Goal: Task Accomplishment & Management: Manage account settings

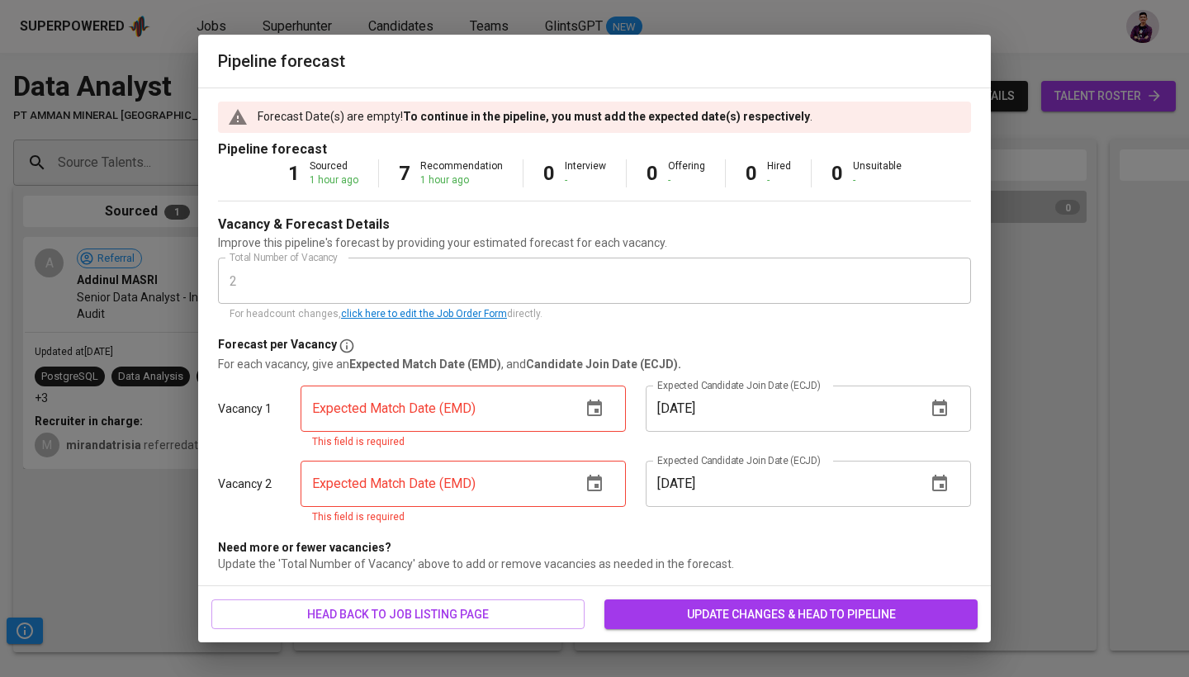
click at [707, 609] on span "update changes & head to pipeline" at bounding box center [790, 614] width 347 height 21
click at [593, 412] on icon "button" at bounding box center [594, 409] width 20 height 20
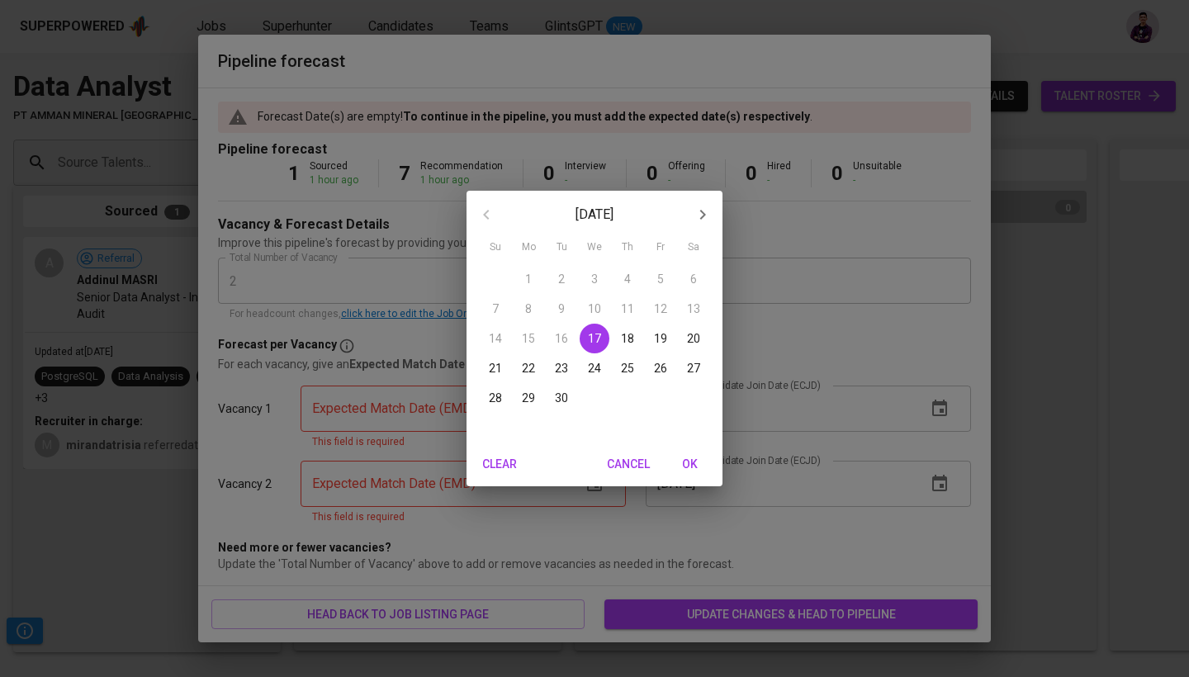
click at [703, 210] on icon "button" at bounding box center [703, 215] width 20 height 20
click at [661, 300] on p "10" at bounding box center [660, 308] width 13 height 17
type input "10/10/2025"
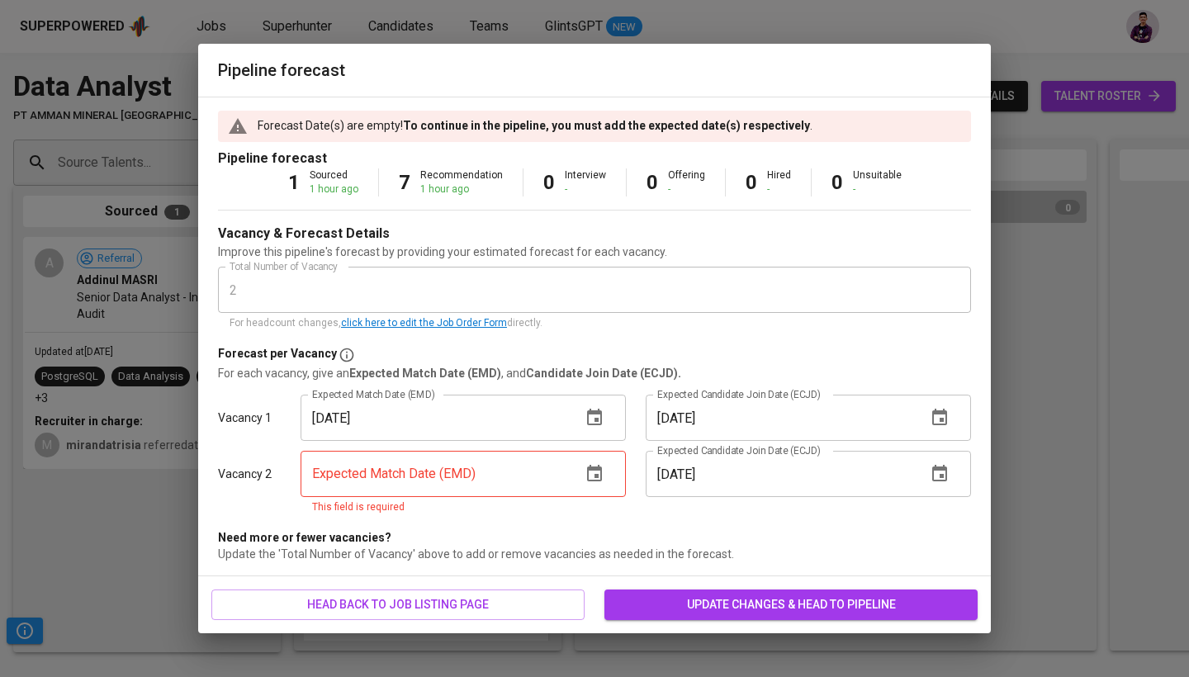
click at [597, 467] on icon "button" at bounding box center [594, 473] width 15 height 17
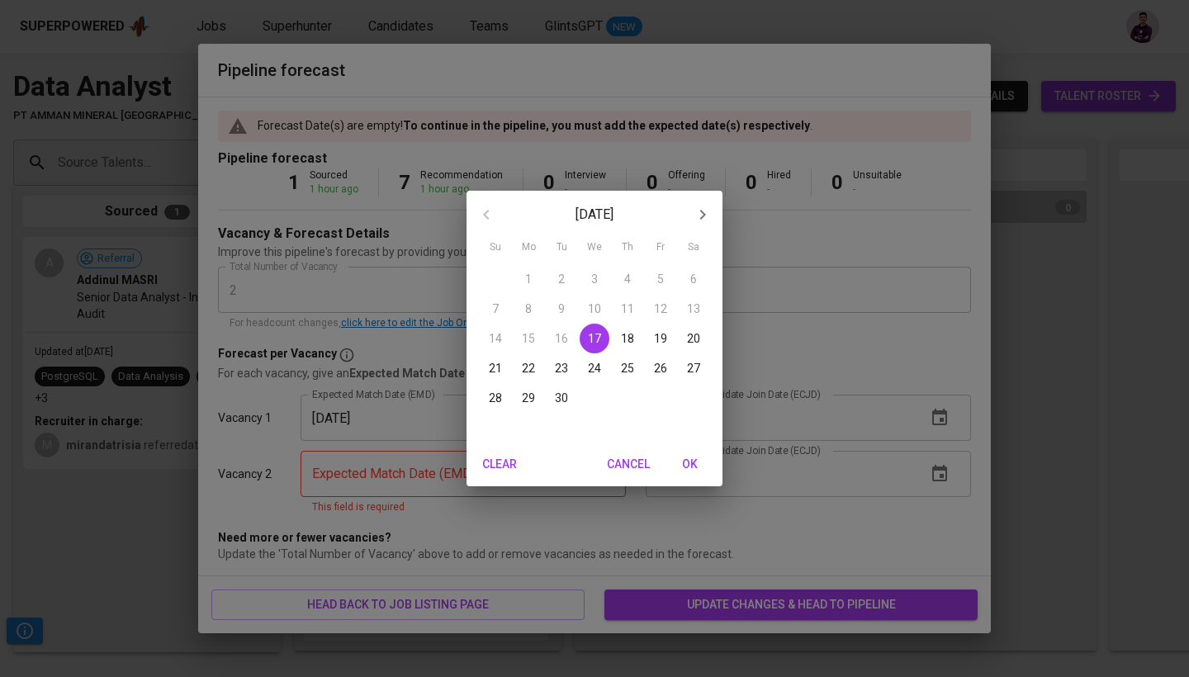
click at [707, 220] on icon "button" at bounding box center [703, 215] width 20 height 20
click at [661, 311] on p "10" at bounding box center [660, 308] width 13 height 17
type input "10/10/2025"
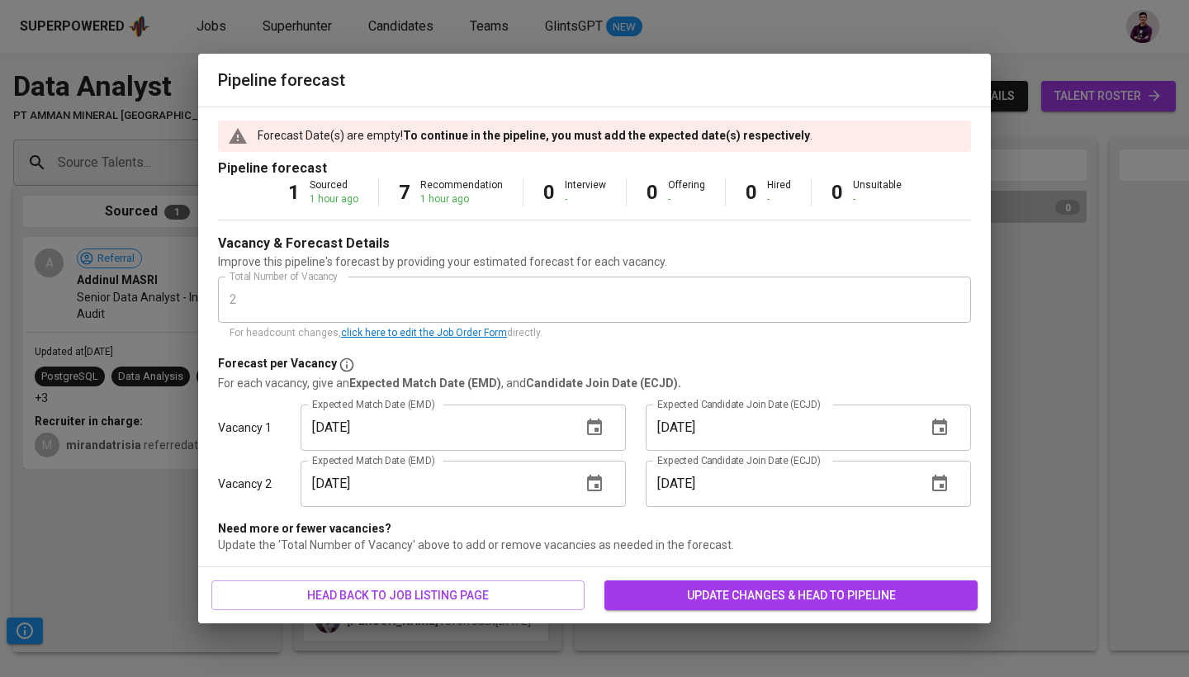
click at [779, 598] on span "update changes & head to pipeline" at bounding box center [790, 595] width 347 height 21
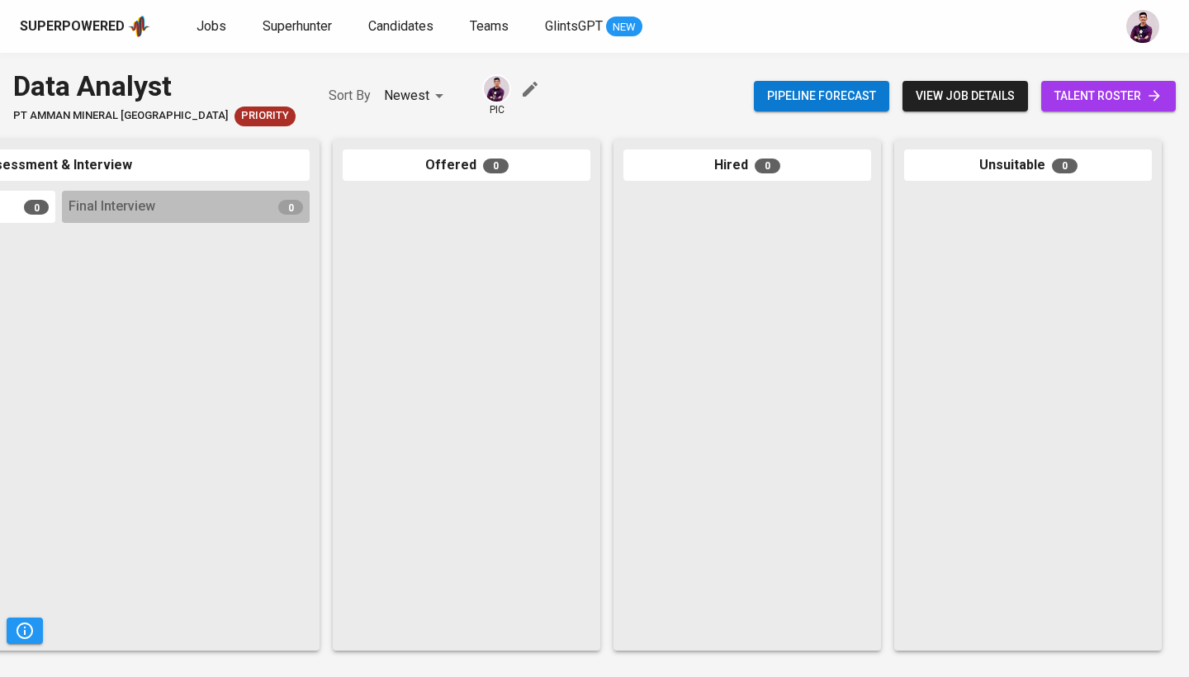
scroll to position [0, 777]
click at [1078, 97] on span "talent roster" at bounding box center [1108, 96] width 108 height 21
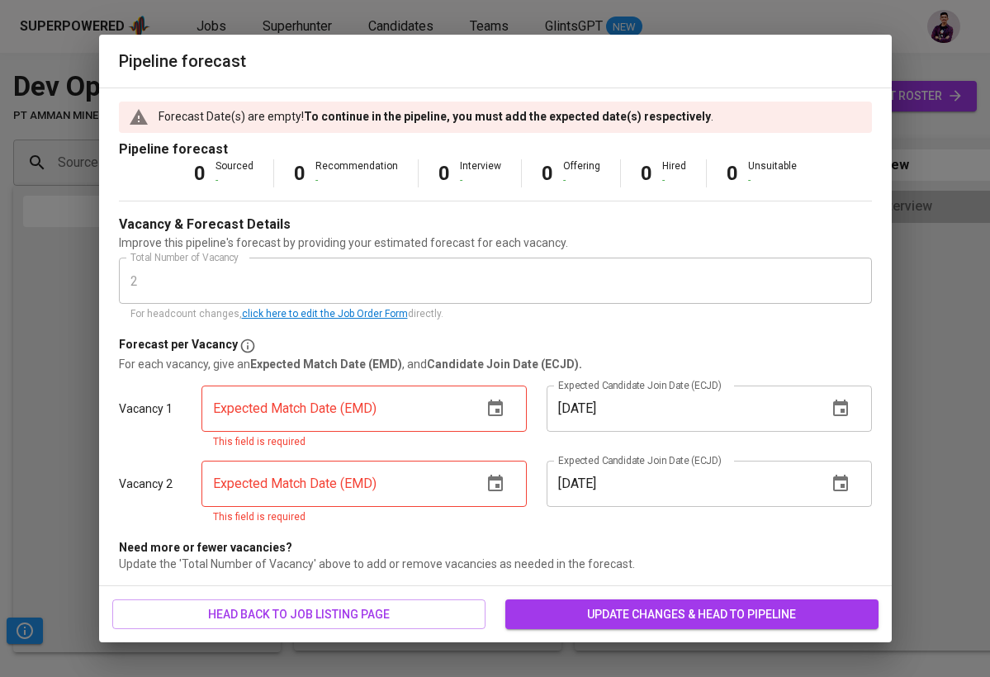
click at [486, 415] on icon "button" at bounding box center [495, 409] width 20 height 20
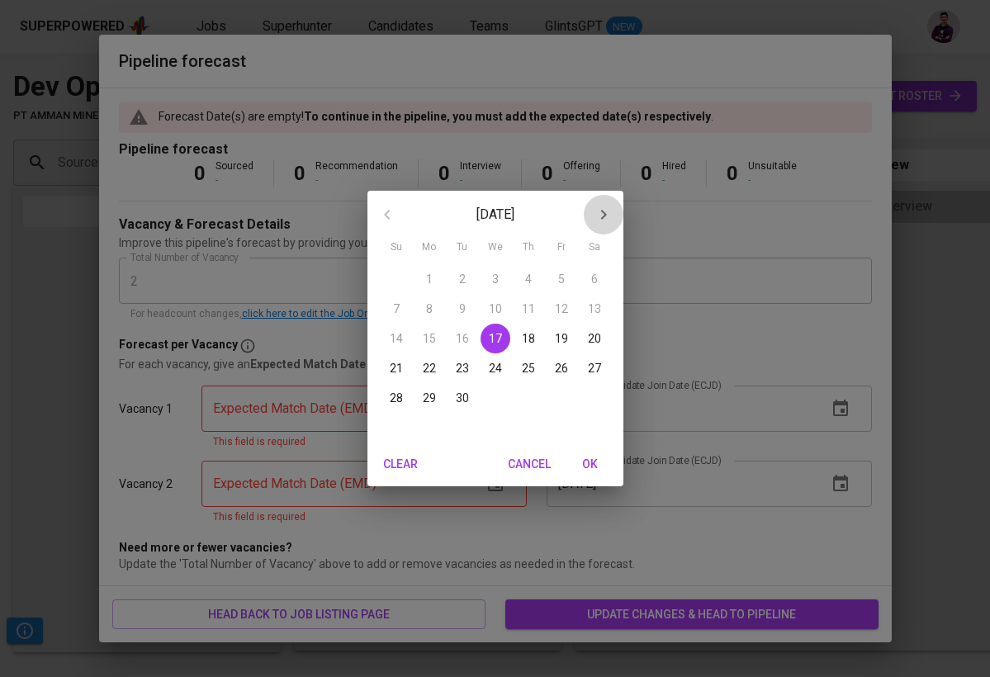
click at [601, 202] on button "button" at bounding box center [604, 215] width 40 height 40
click at [565, 362] on p "24" at bounding box center [561, 368] width 13 height 17
type input "10/24/2025"
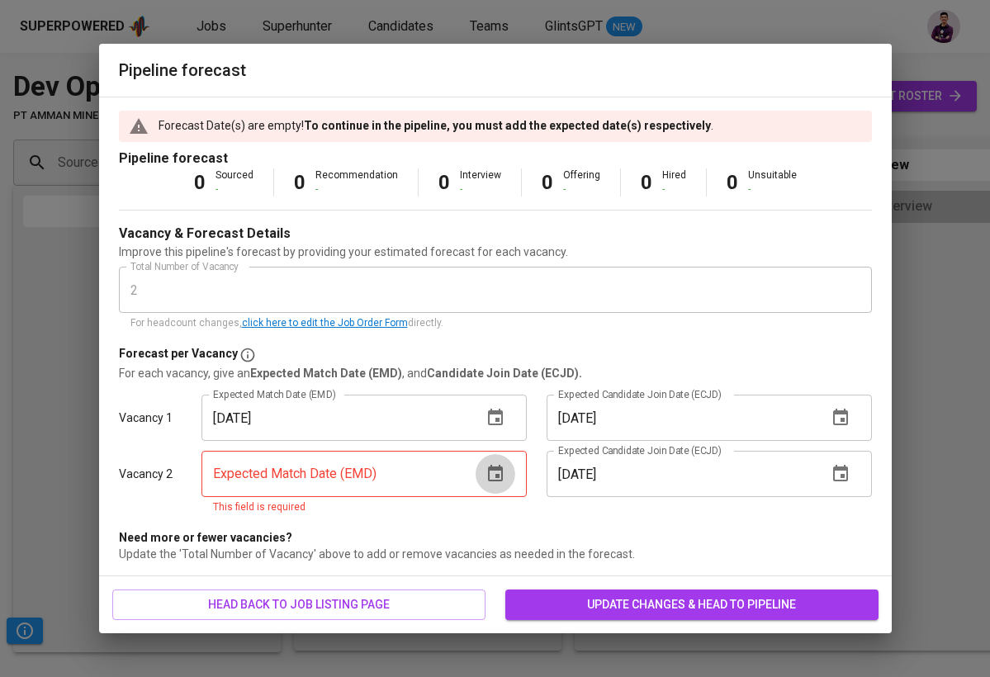
click at [499, 485] on button "button" at bounding box center [495, 474] width 40 height 40
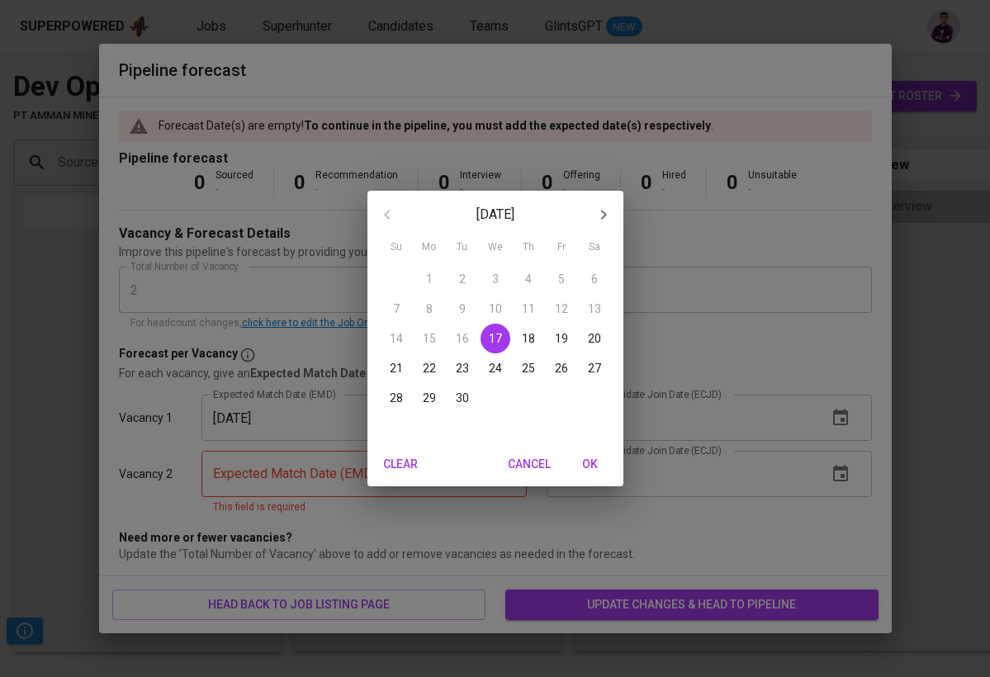
click at [605, 211] on icon "button" at bounding box center [603, 215] width 20 height 20
click at [551, 379] on button "24" at bounding box center [561, 368] width 30 height 30
type input "[DATE]"
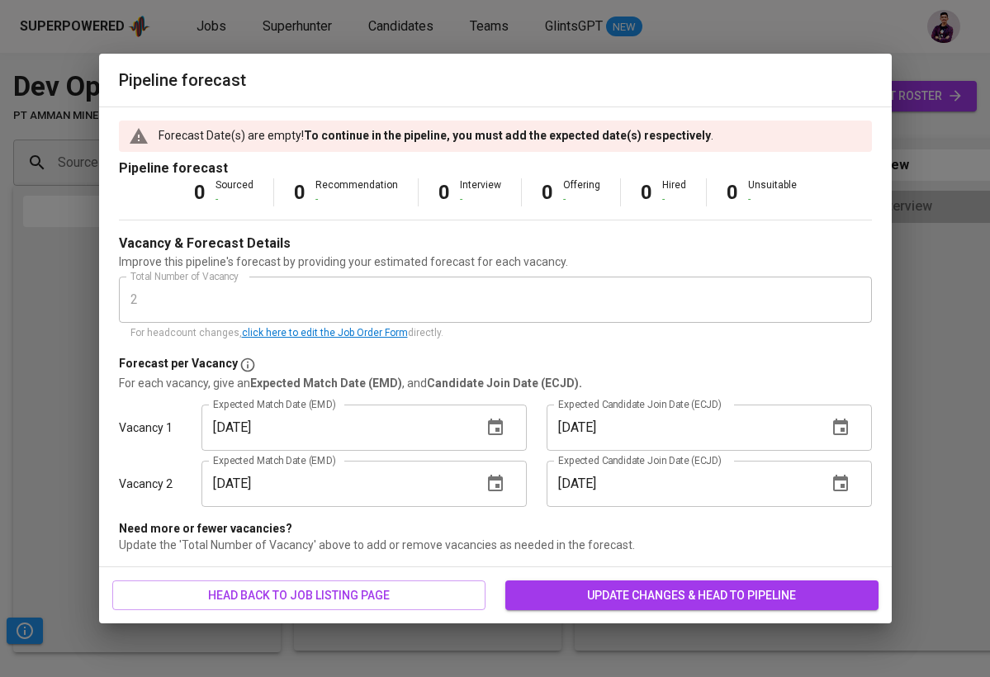
click at [632, 597] on span "update changes & head to pipeline" at bounding box center [691, 595] width 347 height 21
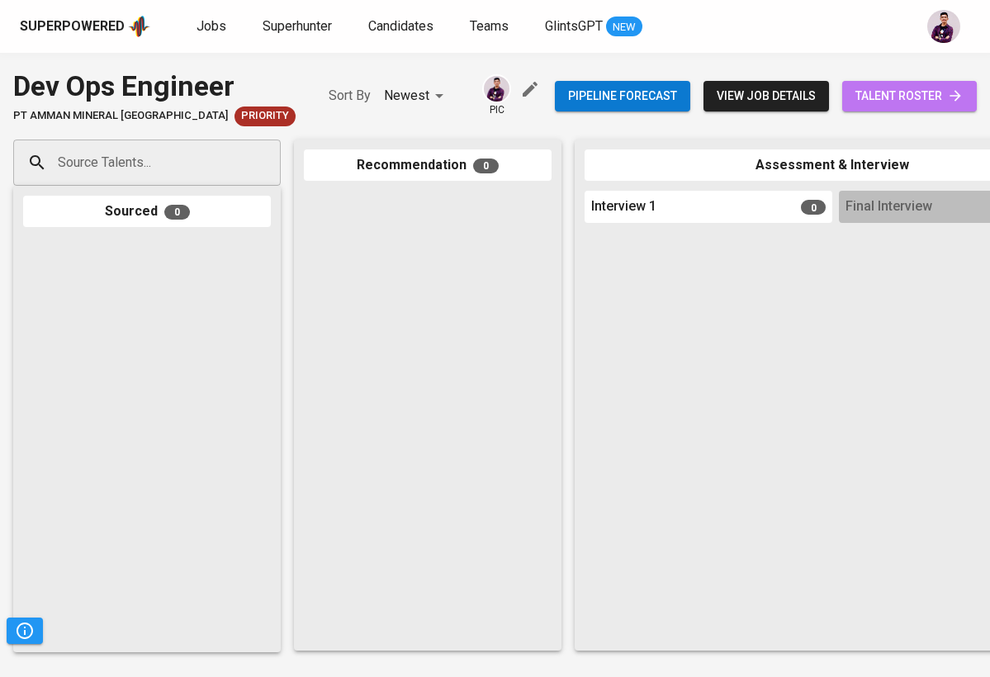
click at [942, 83] on link "talent roster" at bounding box center [909, 96] width 135 height 31
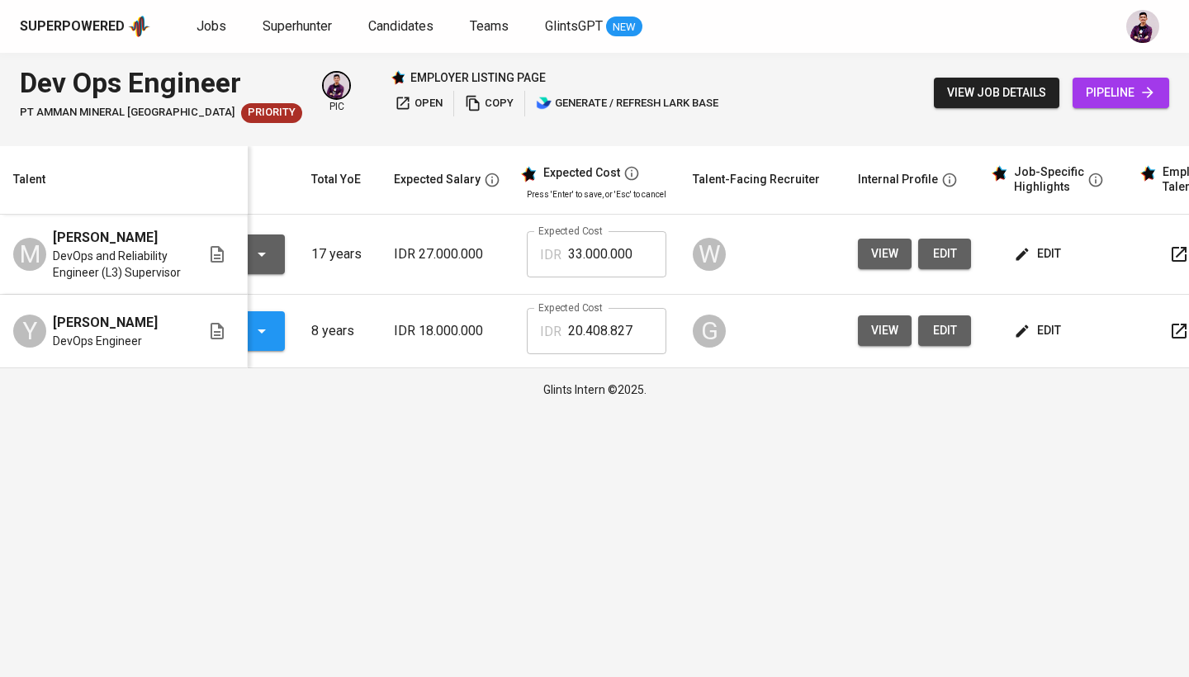
click at [989, 259] on icon "button" at bounding box center [1022, 254] width 17 height 17
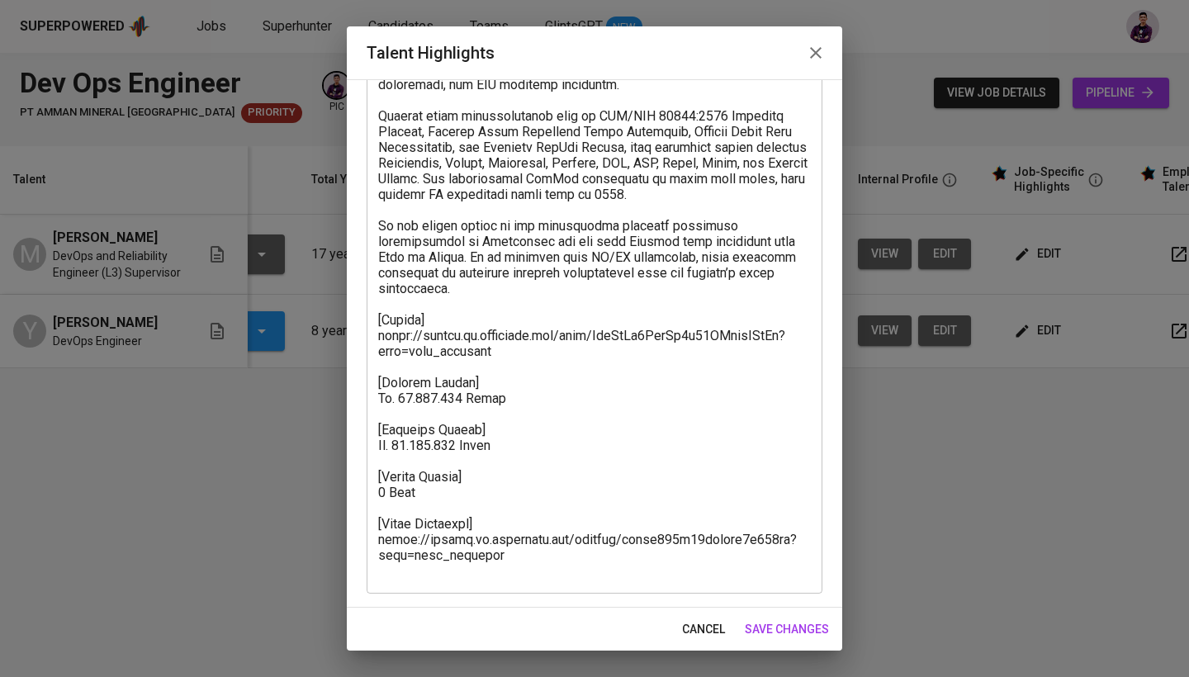
scroll to position [441, 0]
click at [810, 55] on icon "button" at bounding box center [816, 53] width 20 height 20
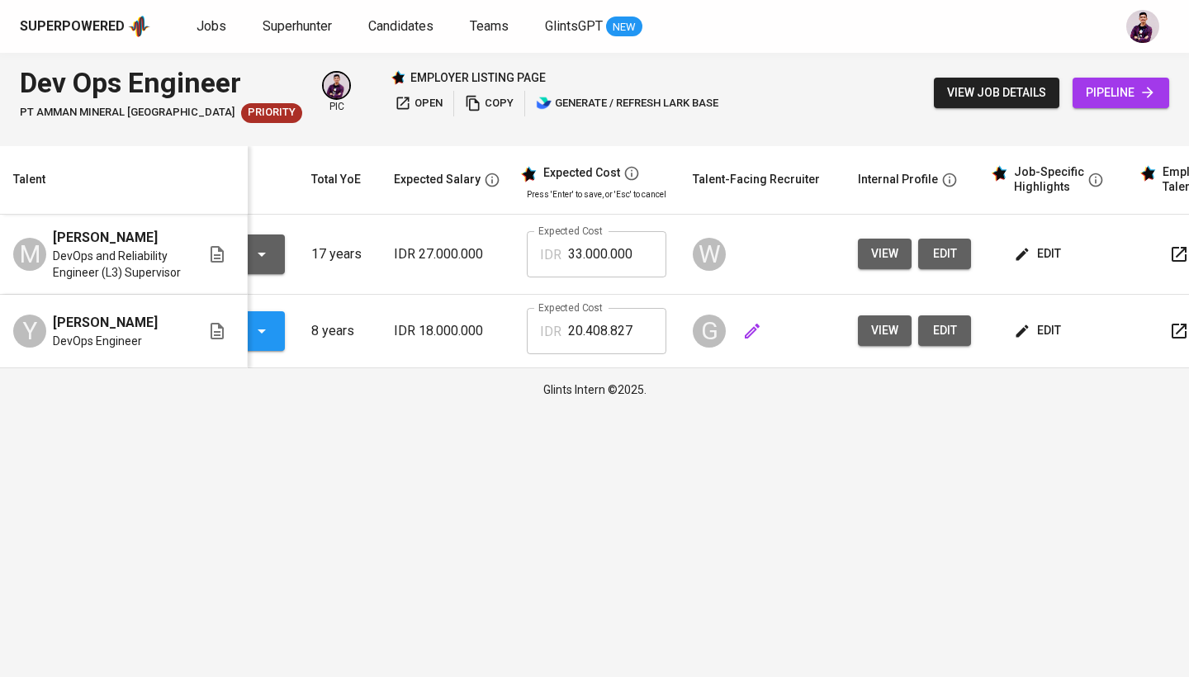
scroll to position [0, 176]
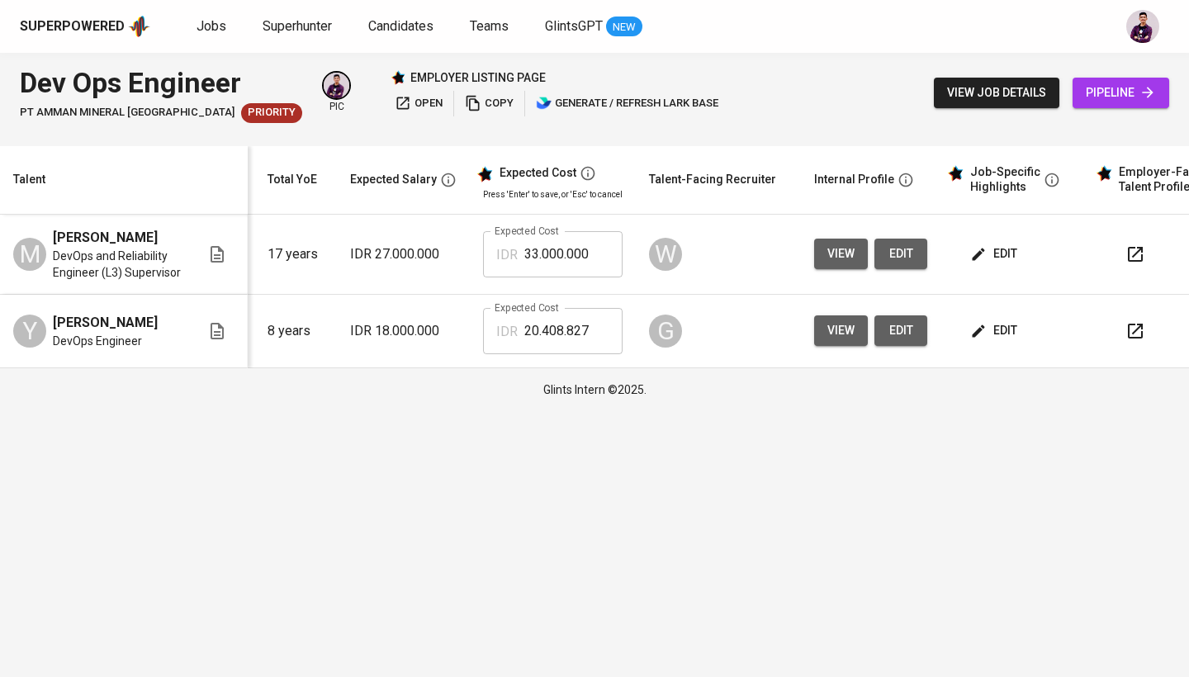
click at [989, 262] on span "edit" at bounding box center [995, 254] width 44 height 21
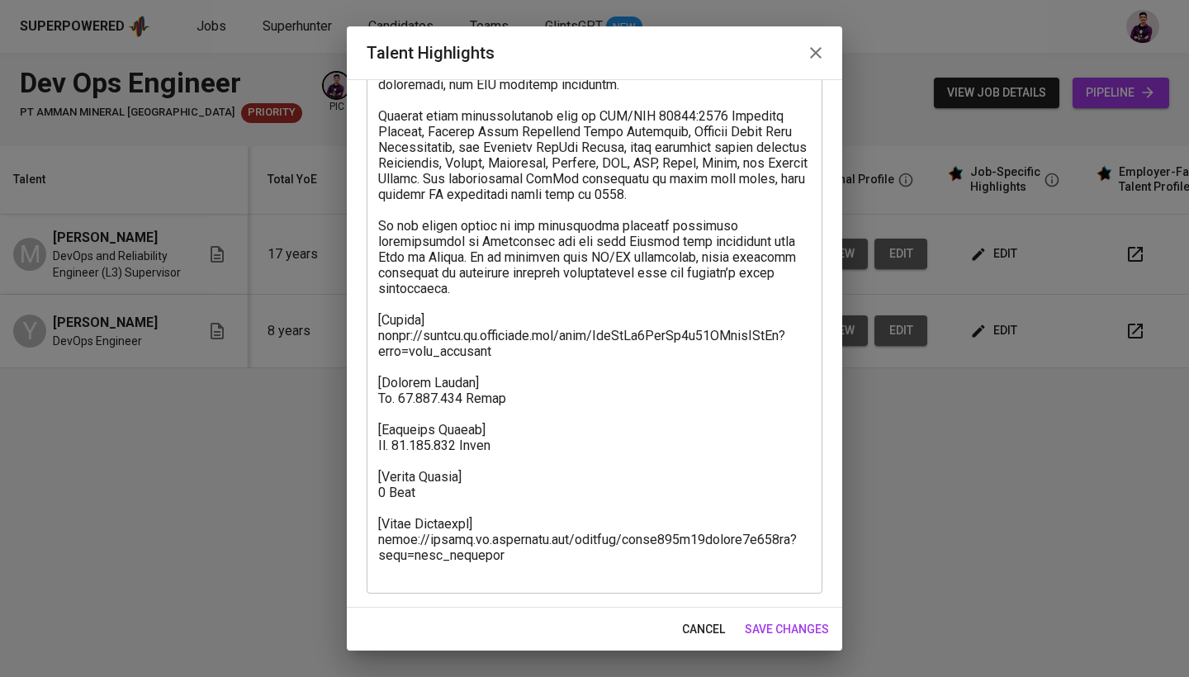
scroll to position [441, 0]
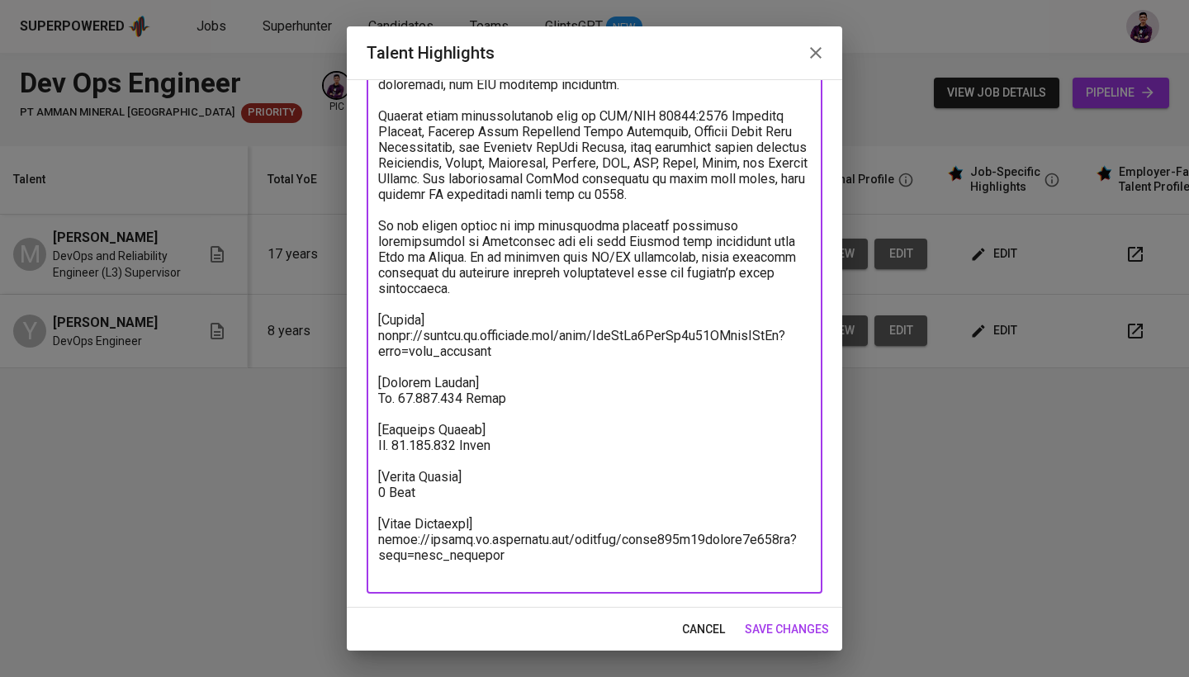
drag, startPoint x: 429, startPoint y: 398, endPoint x: 456, endPoint y: 403, distance: 27.7
click at [456, 403] on textarea at bounding box center [594, 162] width 433 height 831
click at [419, 439] on textarea at bounding box center [594, 162] width 433 height 831
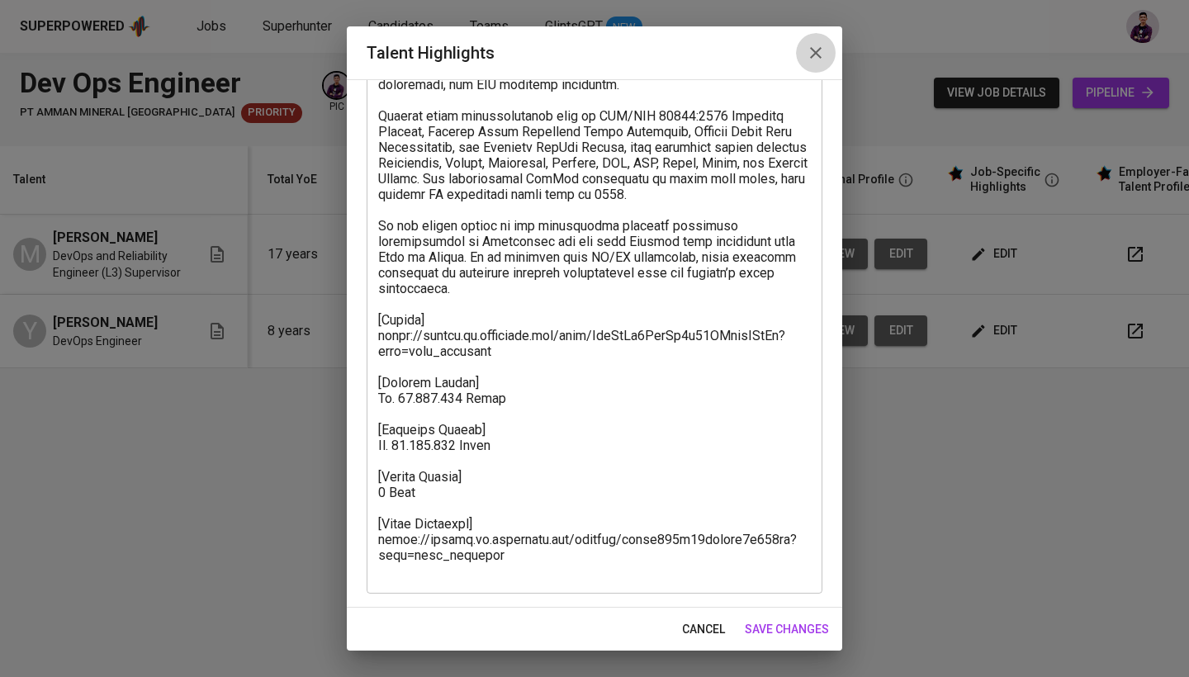
click at [809, 45] on icon "button" at bounding box center [816, 53] width 20 height 20
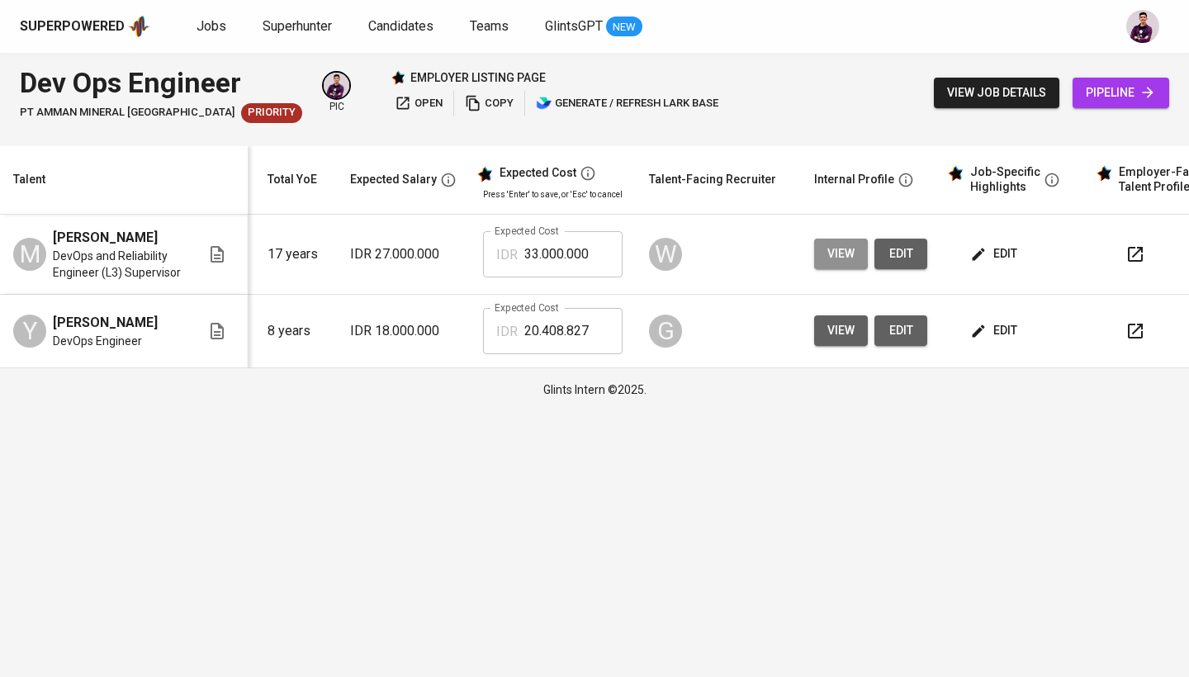
click at [830, 240] on button "view" at bounding box center [841, 254] width 54 height 31
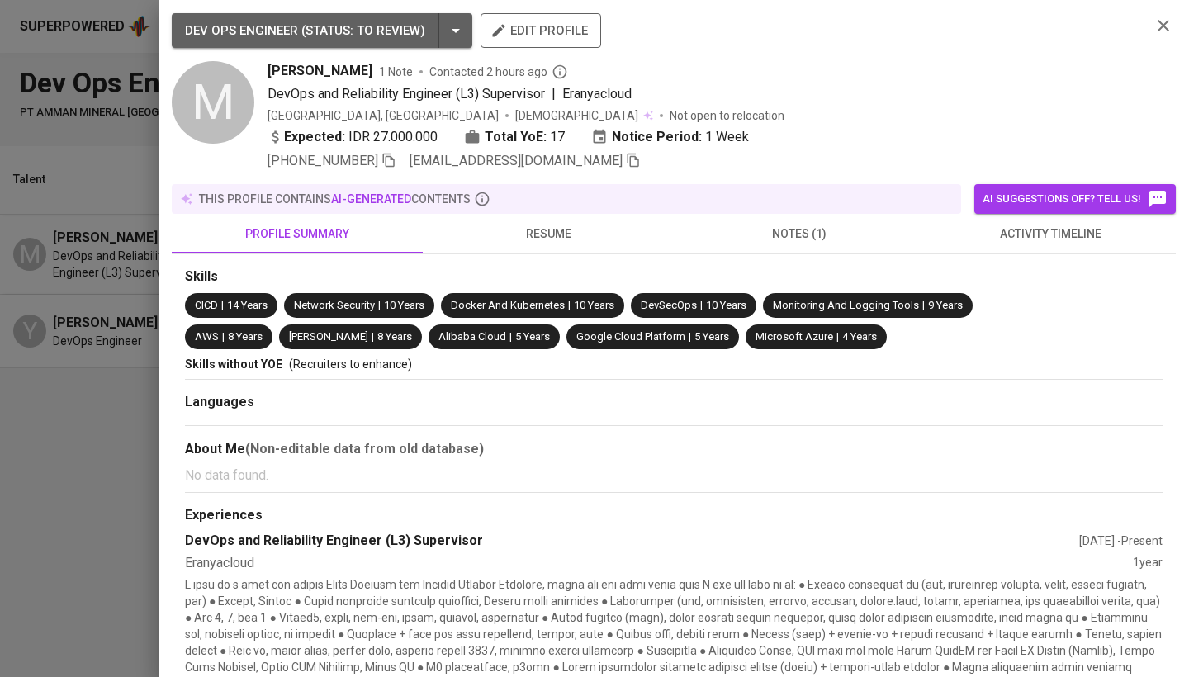
scroll to position [0, 0]
click at [559, 232] on span "resume" at bounding box center [548, 234] width 231 height 21
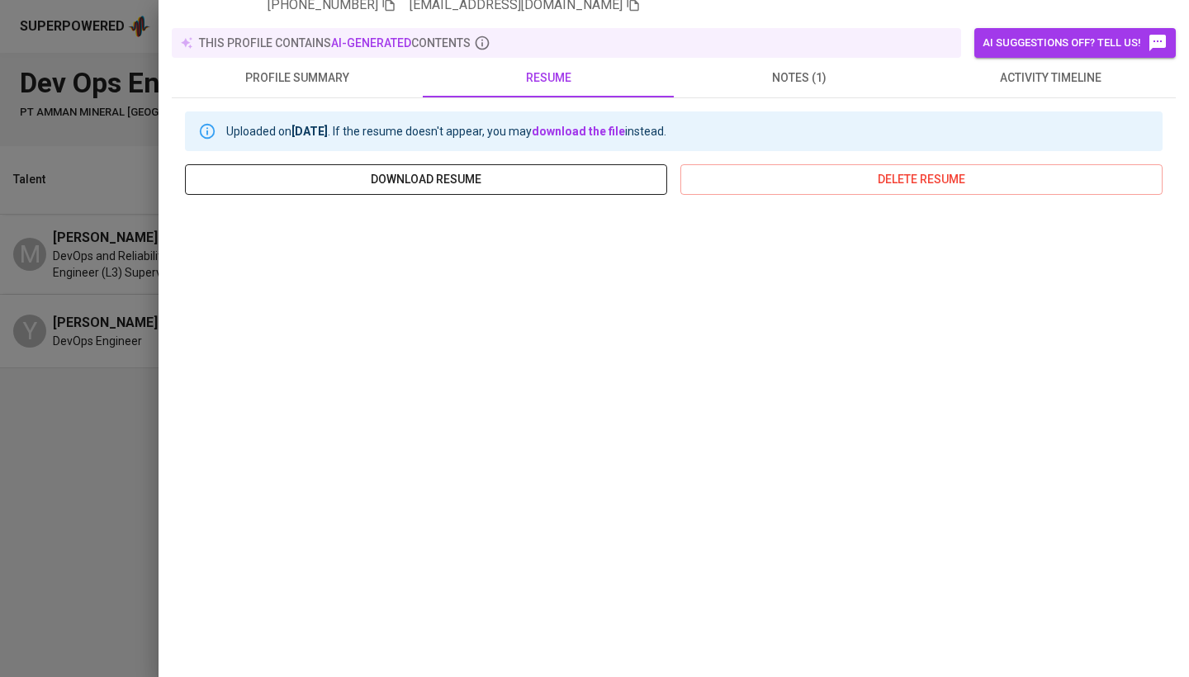
scroll to position [152, 0]
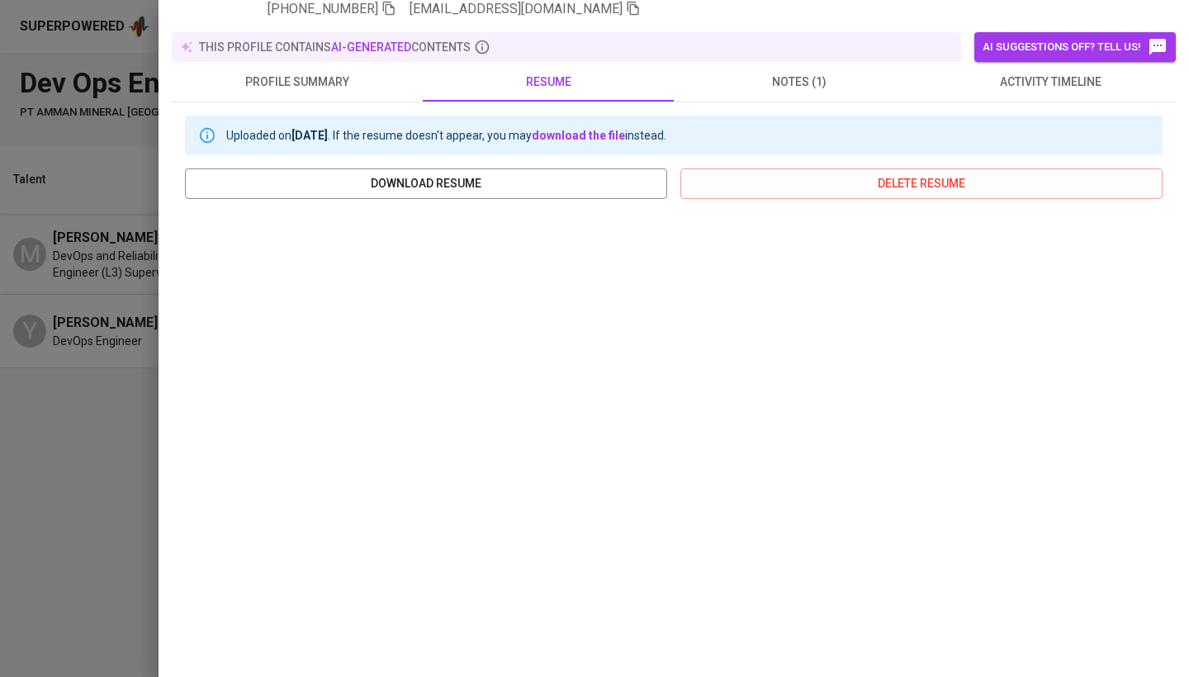
click at [103, 496] on div at bounding box center [594, 338] width 1189 height 677
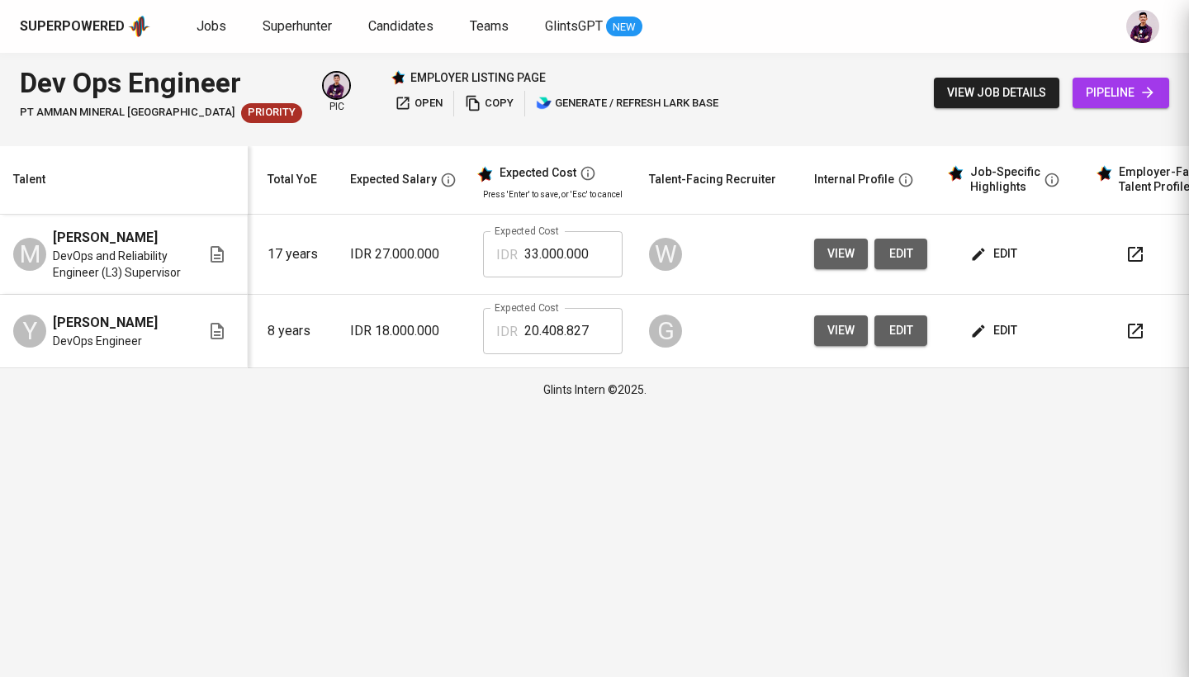
scroll to position [0, 0]
click at [989, 248] on span "edit" at bounding box center [995, 254] width 44 height 21
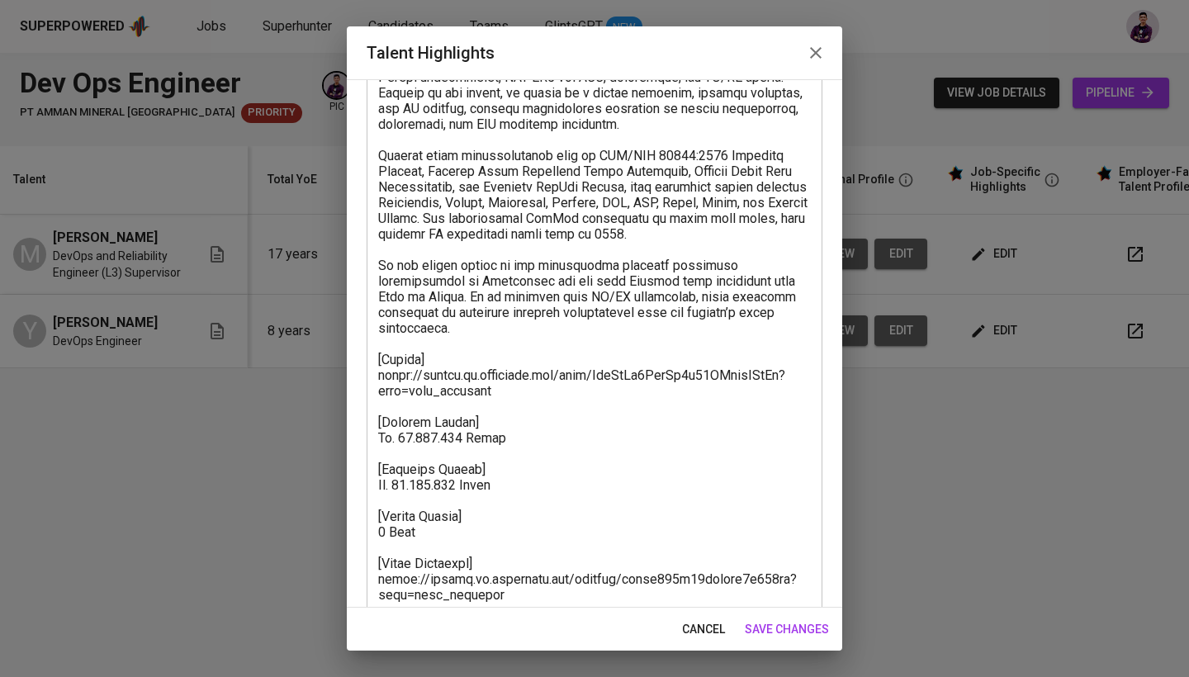
scroll to position [404, 0]
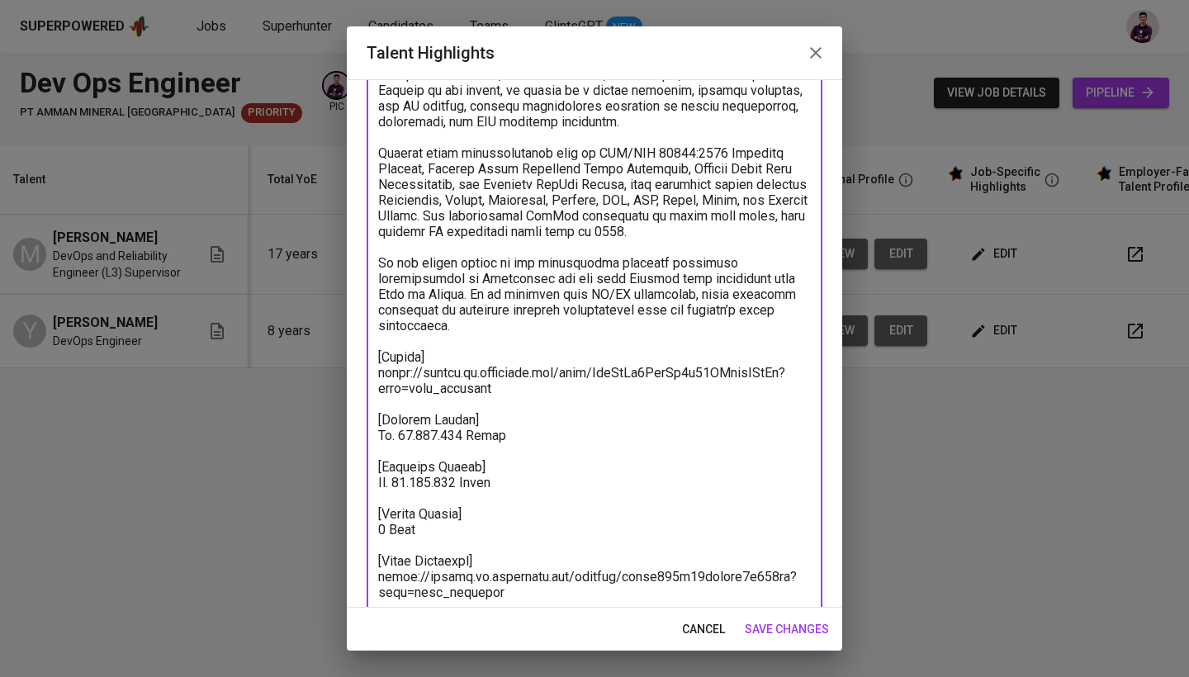
drag, startPoint x: 403, startPoint y: 438, endPoint x: 415, endPoint y: 442, distance: 12.8
click at [415, 442] on textarea at bounding box center [594, 200] width 433 height 831
click at [411, 483] on textarea at bounding box center [594, 200] width 433 height 831
click at [542, 477] on textarea at bounding box center [594, 200] width 433 height 831
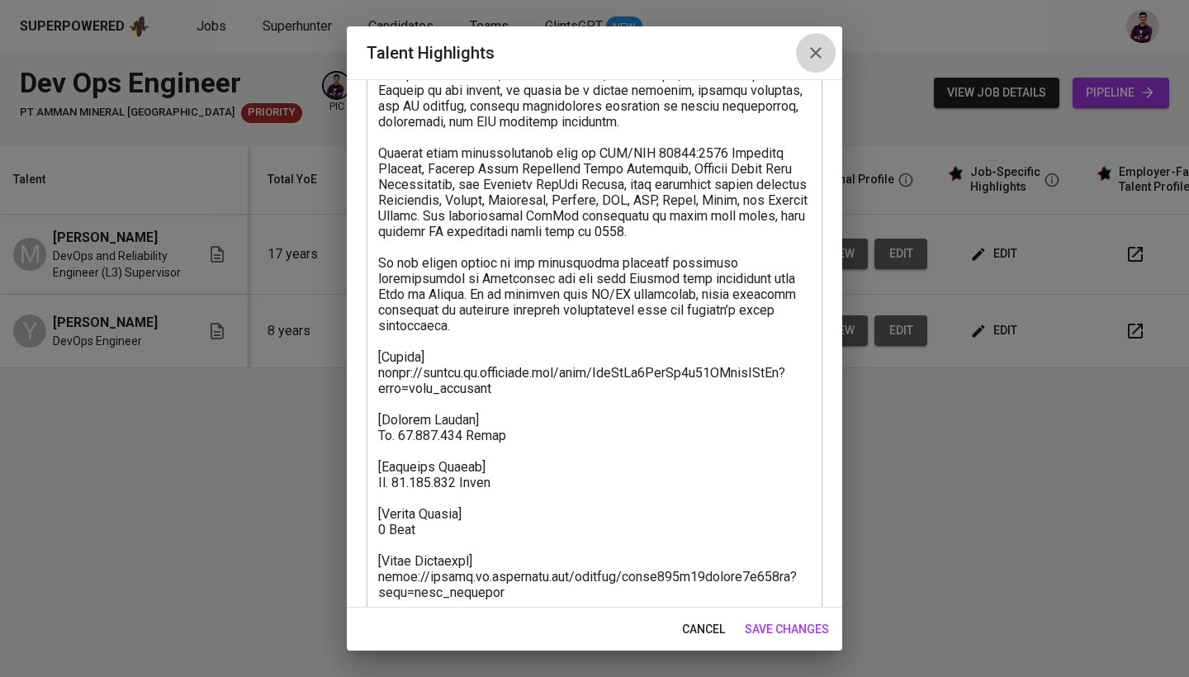
click at [809, 58] on icon "button" at bounding box center [816, 53] width 20 height 20
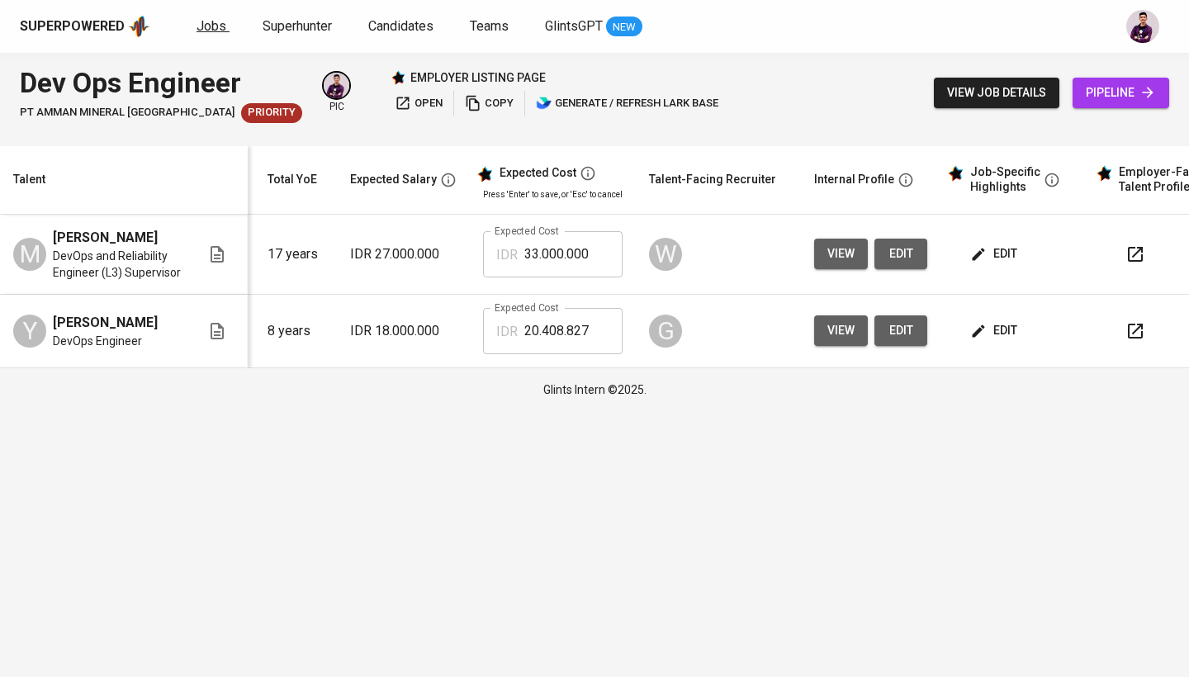
click at [219, 17] on link "Jobs" at bounding box center [212, 27] width 33 height 21
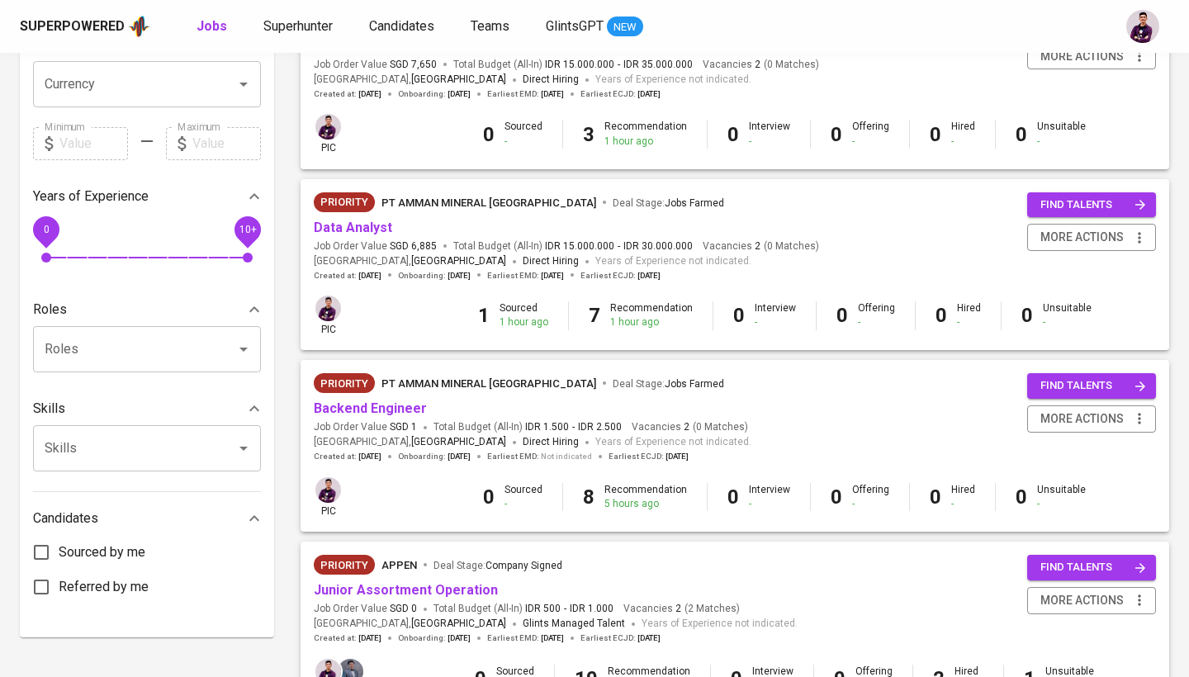
scroll to position [81, 0]
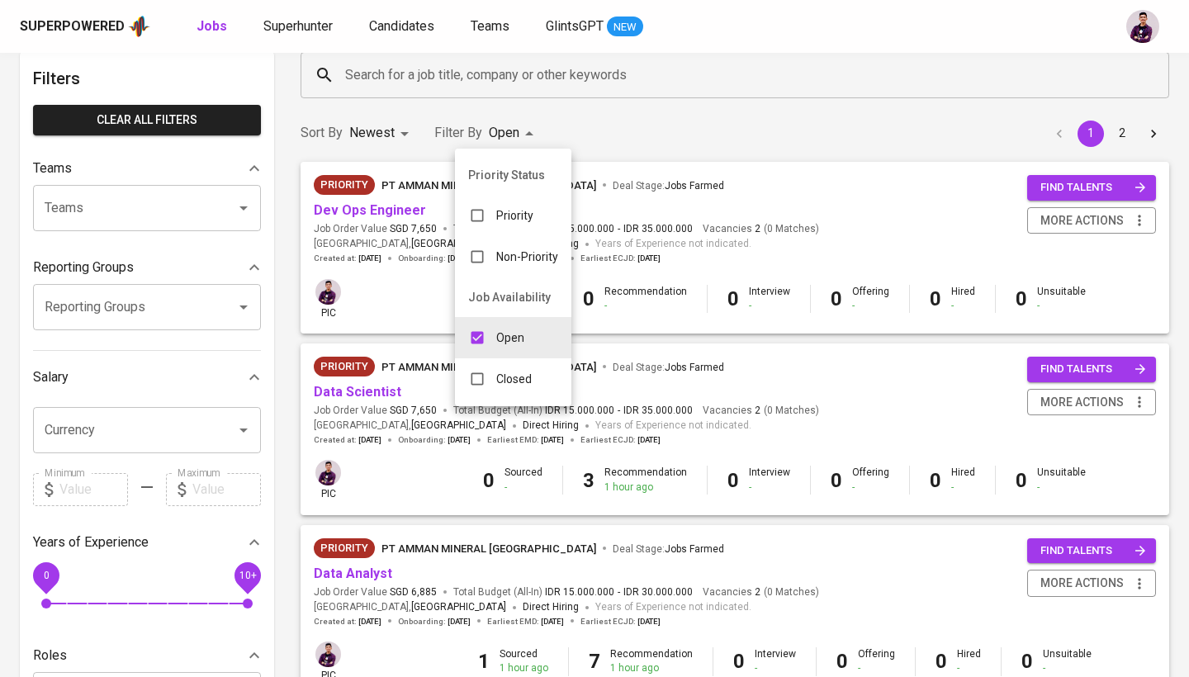
click at [615, 79] on div at bounding box center [594, 338] width 1189 height 677
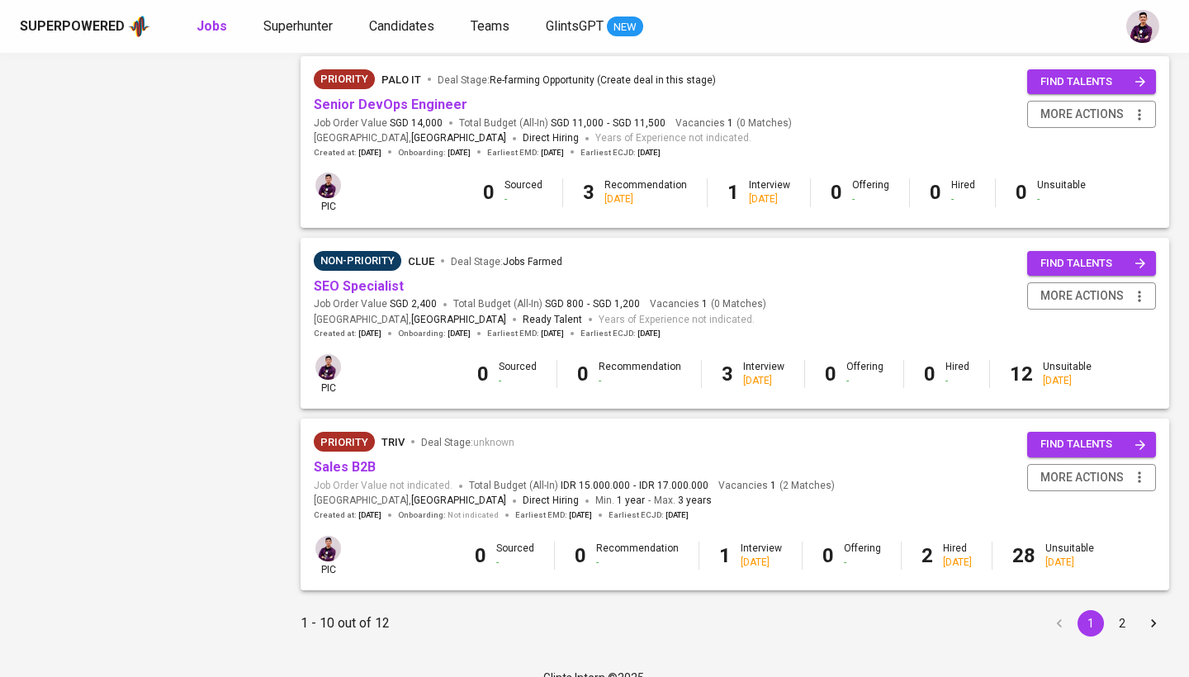
scroll to position [1456, 0]
click at [989, 611] on button "2" at bounding box center [1122, 624] width 26 height 26
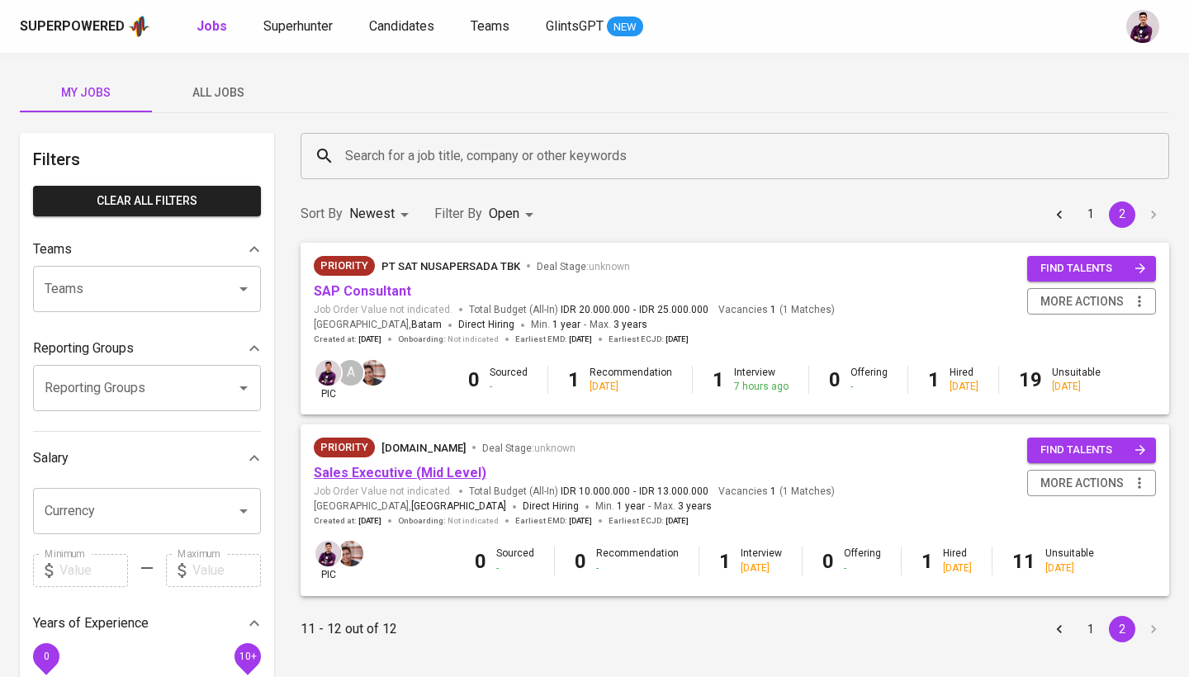
click at [395, 466] on link "Sales Executive (Mid Level)" at bounding box center [400, 473] width 173 height 16
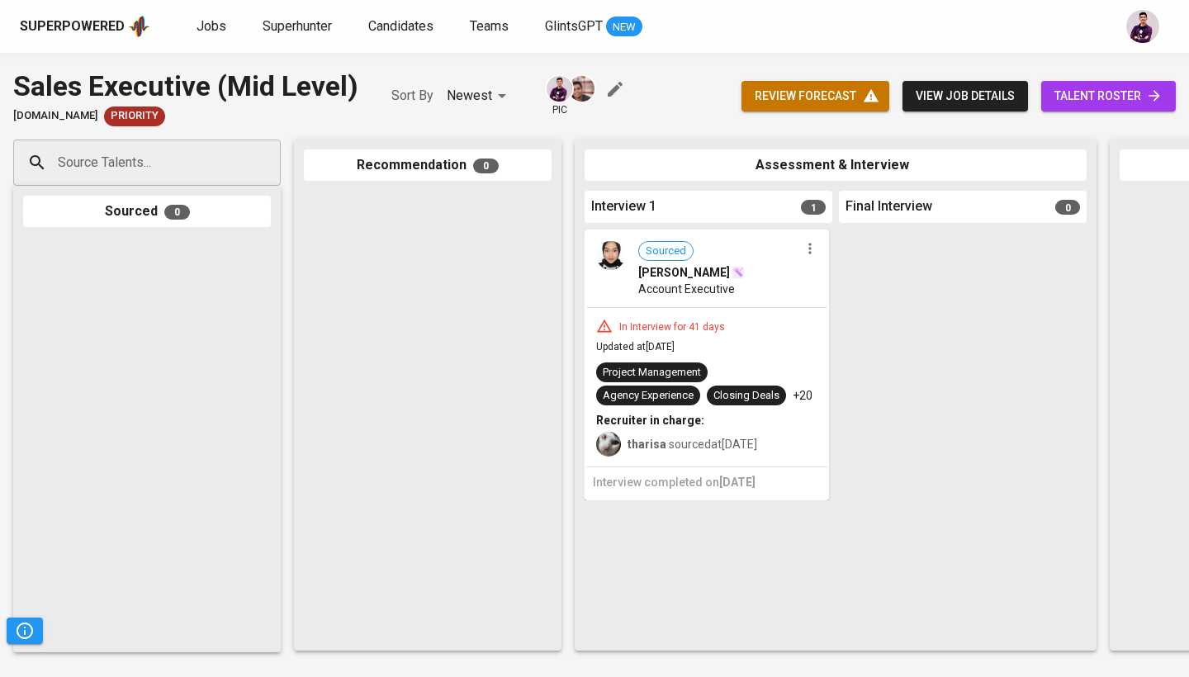
click at [989, 103] on span "talent roster" at bounding box center [1108, 96] width 108 height 21
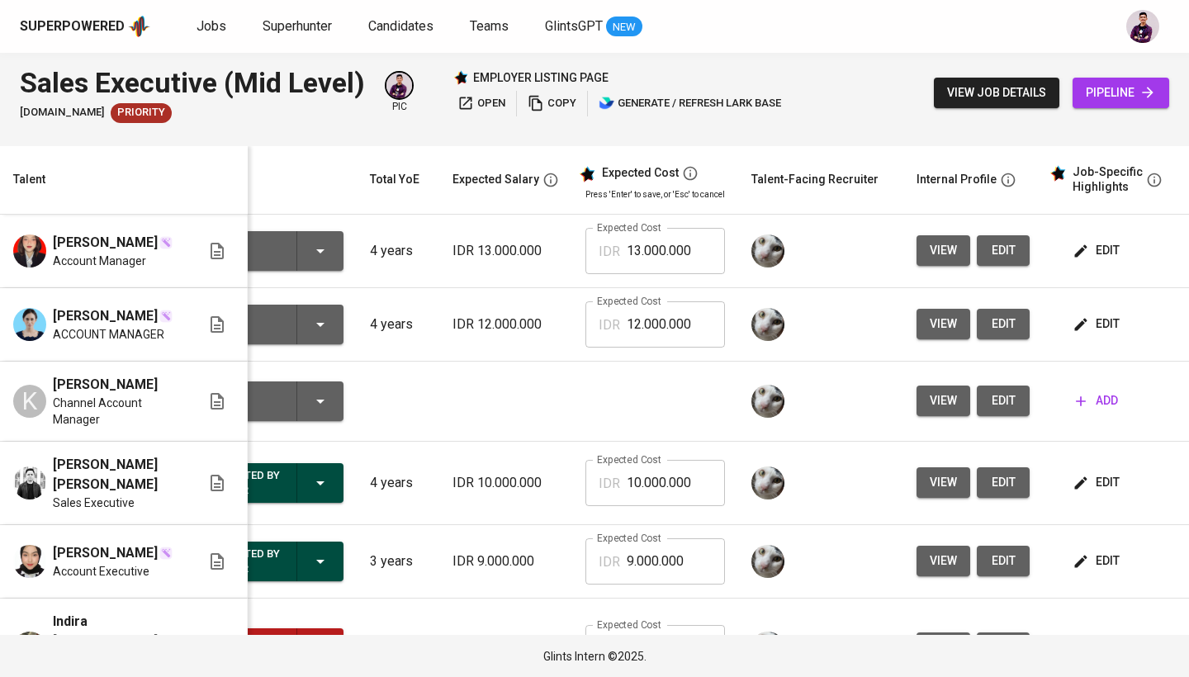
scroll to position [0, 99]
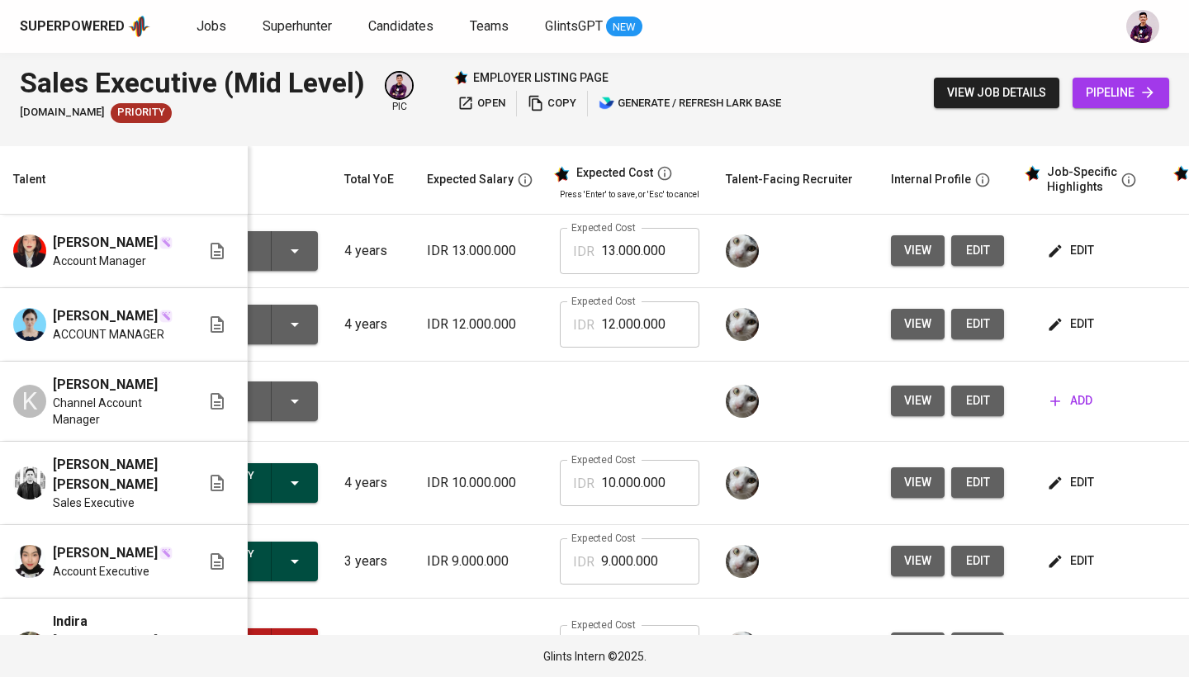
click at [989, 259] on span "edit" at bounding box center [1072, 250] width 44 height 21
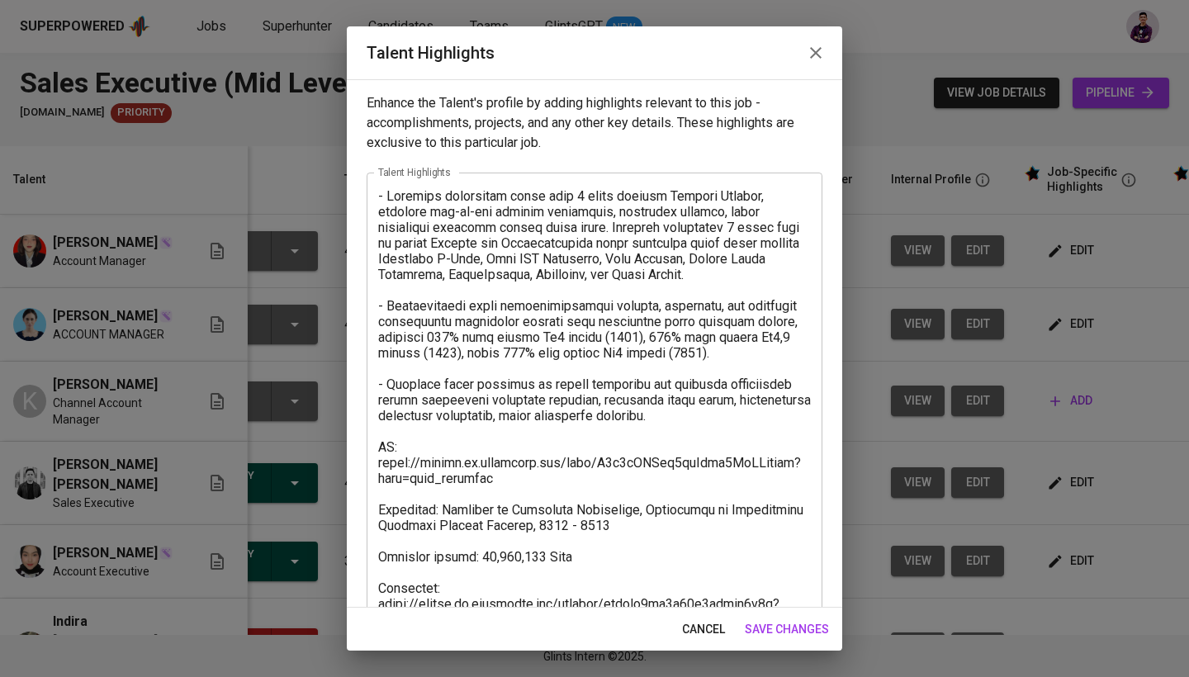
scroll to position [0, 0]
click at [817, 46] on icon "button" at bounding box center [816, 53] width 20 height 20
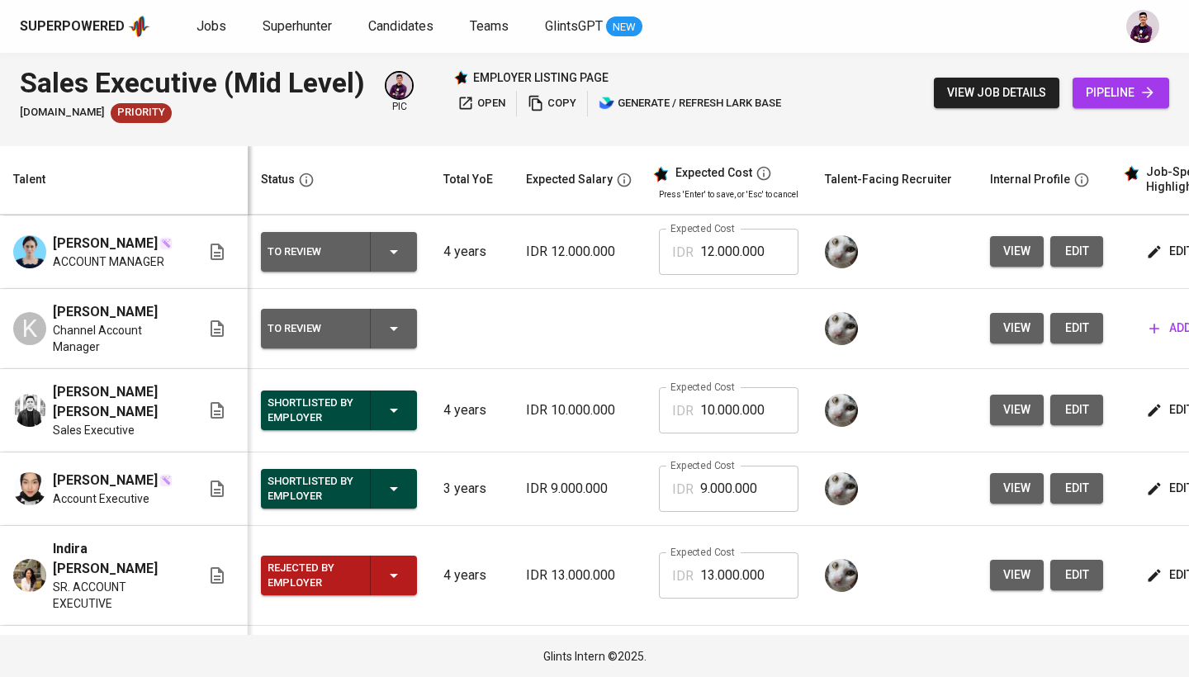
scroll to position [72, -2]
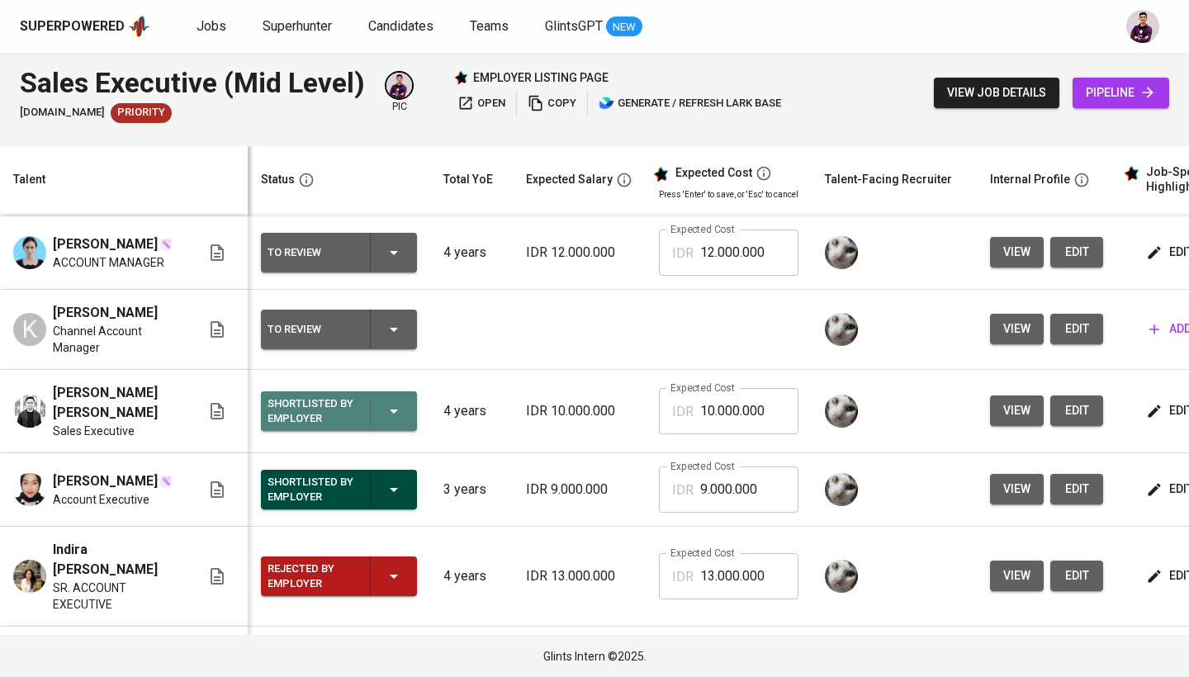
click at [400, 409] on icon "button" at bounding box center [394, 411] width 20 height 20
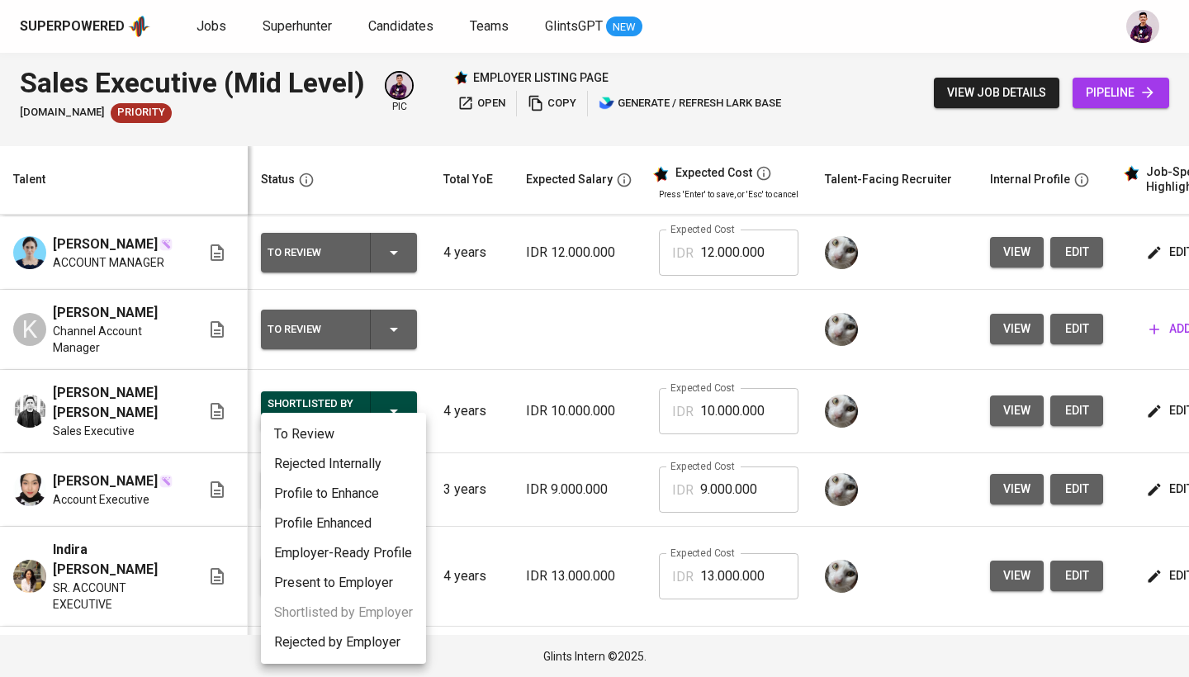
click at [386, 463] on li "Rejected Internally" at bounding box center [343, 464] width 165 height 30
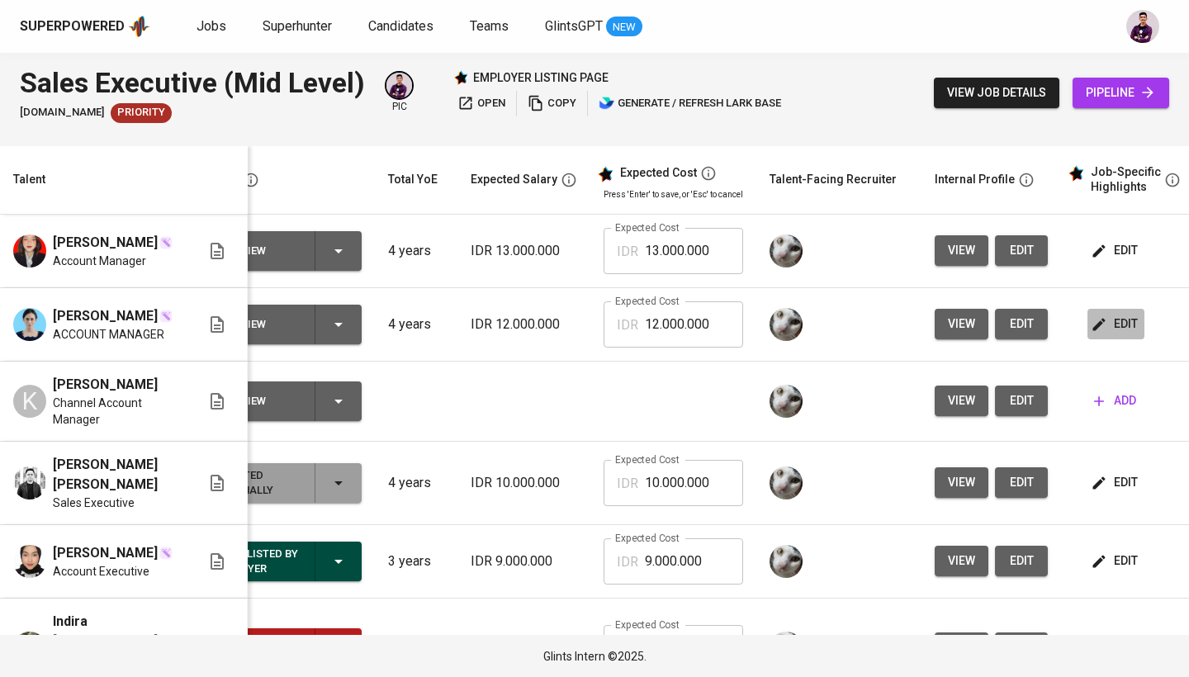
click at [989, 320] on span "edit" at bounding box center [1116, 324] width 44 height 21
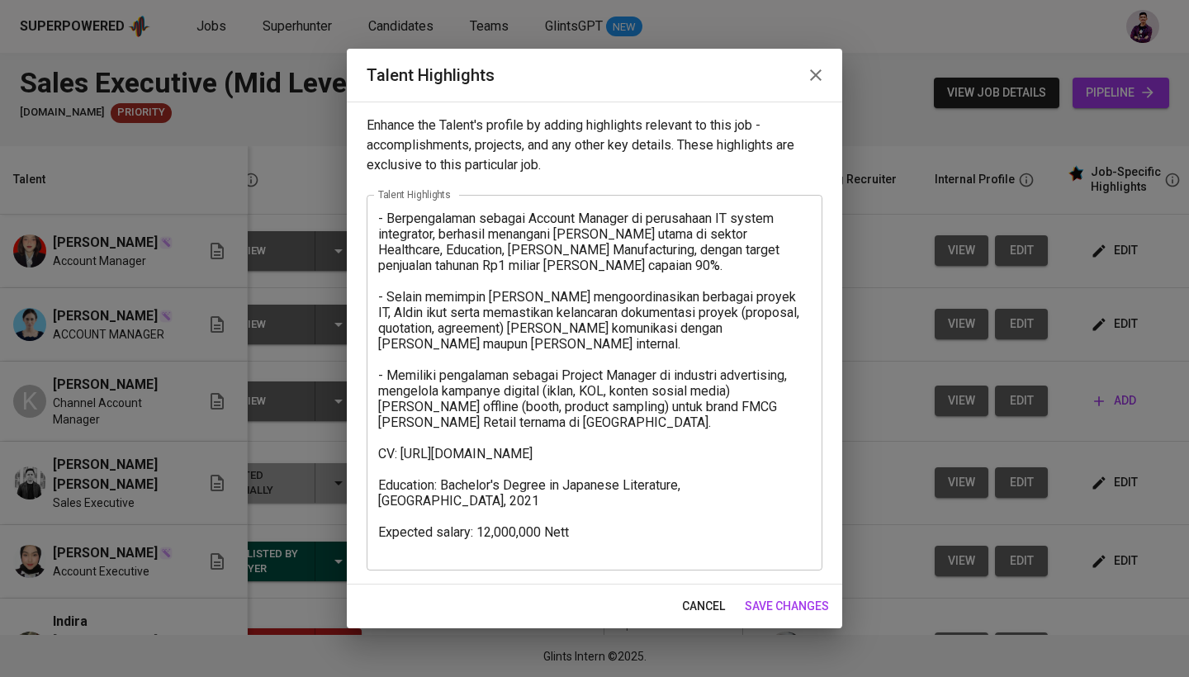
click at [376, 219] on div "- Berpengalaman sebagai Account Manager di perusahaan IT system integrator, ber…" at bounding box center [594, 383] width 456 height 376
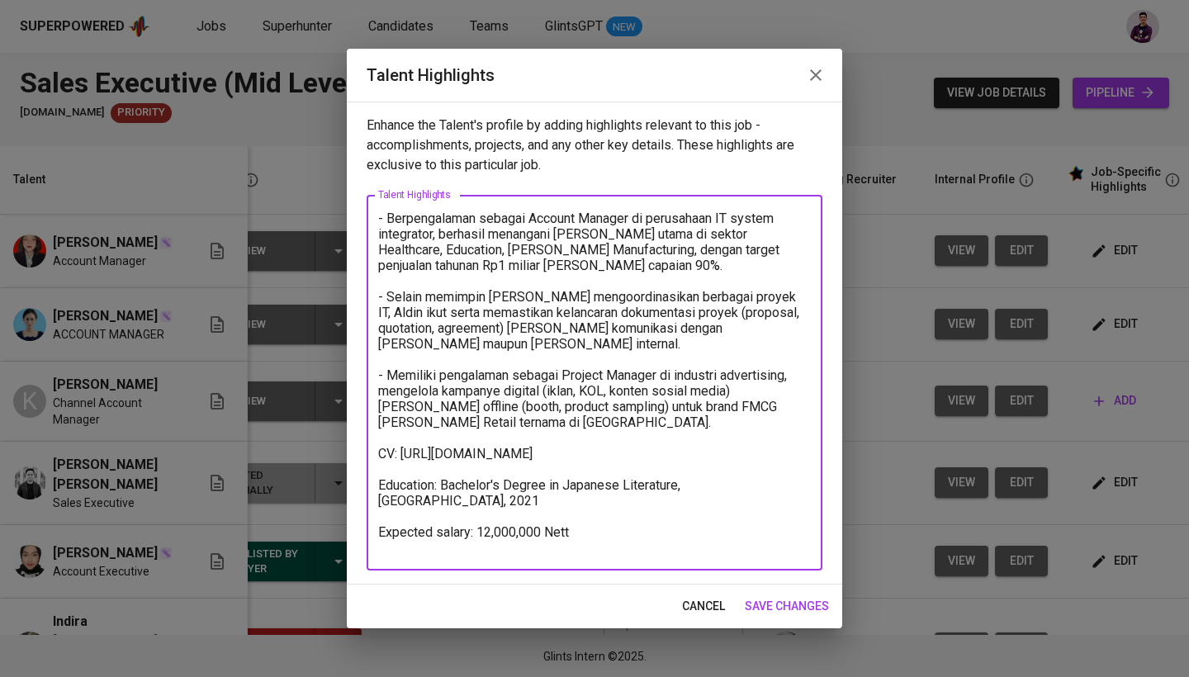
click at [777, 603] on span "save changes" at bounding box center [787, 606] width 84 height 21
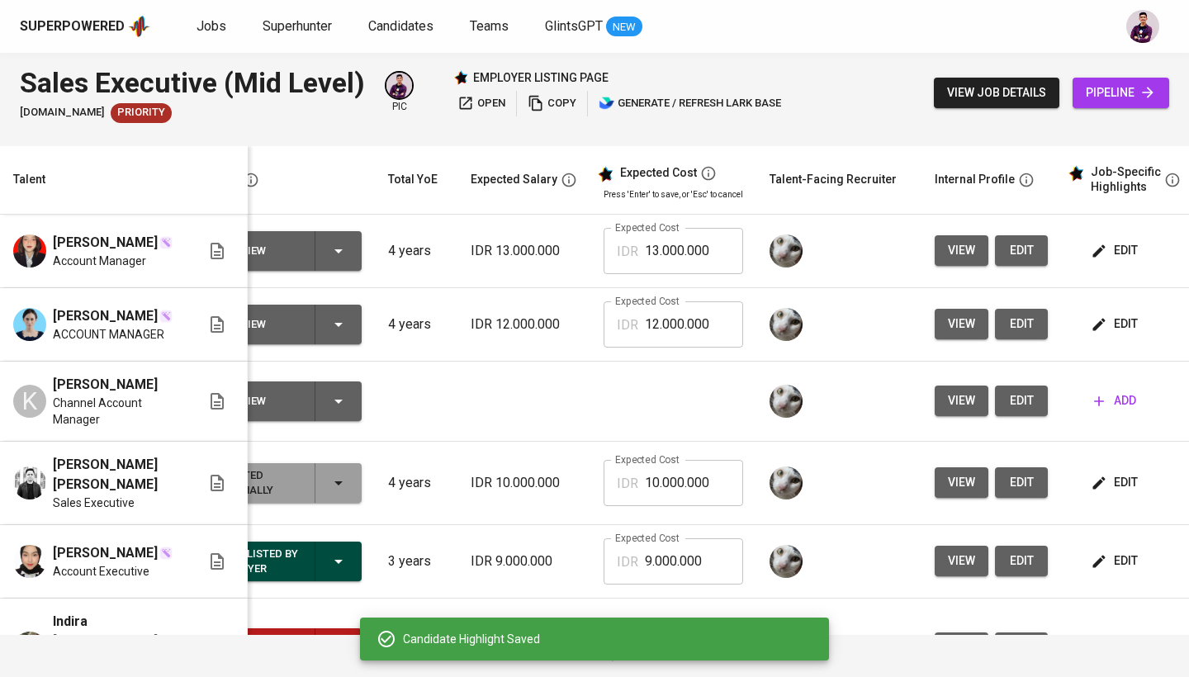
click at [989, 246] on span "edit" at bounding box center [1116, 250] width 44 height 21
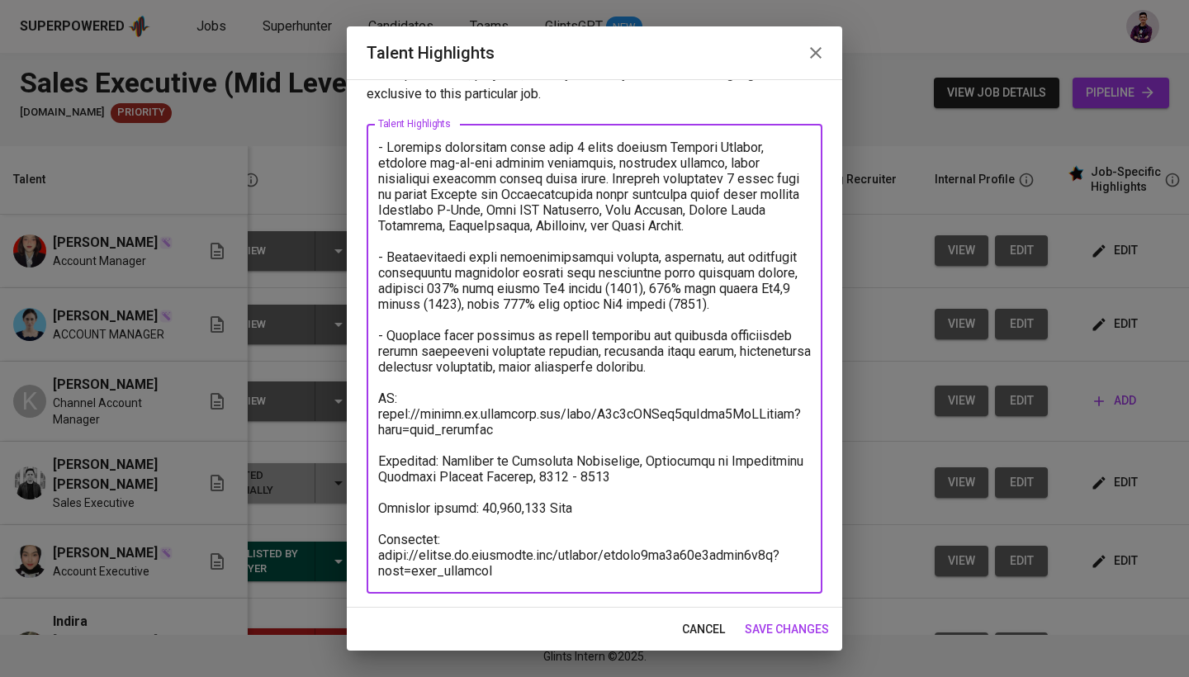
drag, startPoint x: 508, startPoint y: 569, endPoint x: 367, endPoint y: 560, distance: 140.6
click at [367, 560] on div "x Talent Highlights" at bounding box center [594, 359] width 456 height 470
click at [480, 587] on div "x Talent Highlights" at bounding box center [594, 359] width 456 height 470
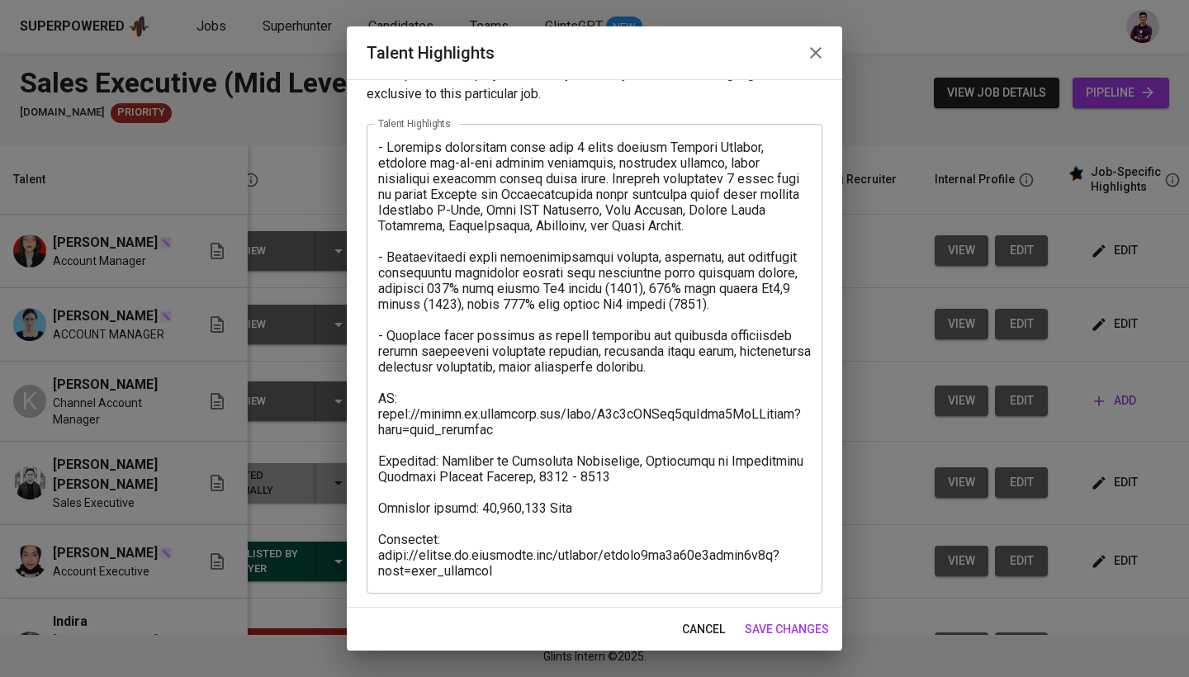
click at [497, 584] on div "x Talent Highlights" at bounding box center [594, 359] width 456 height 470
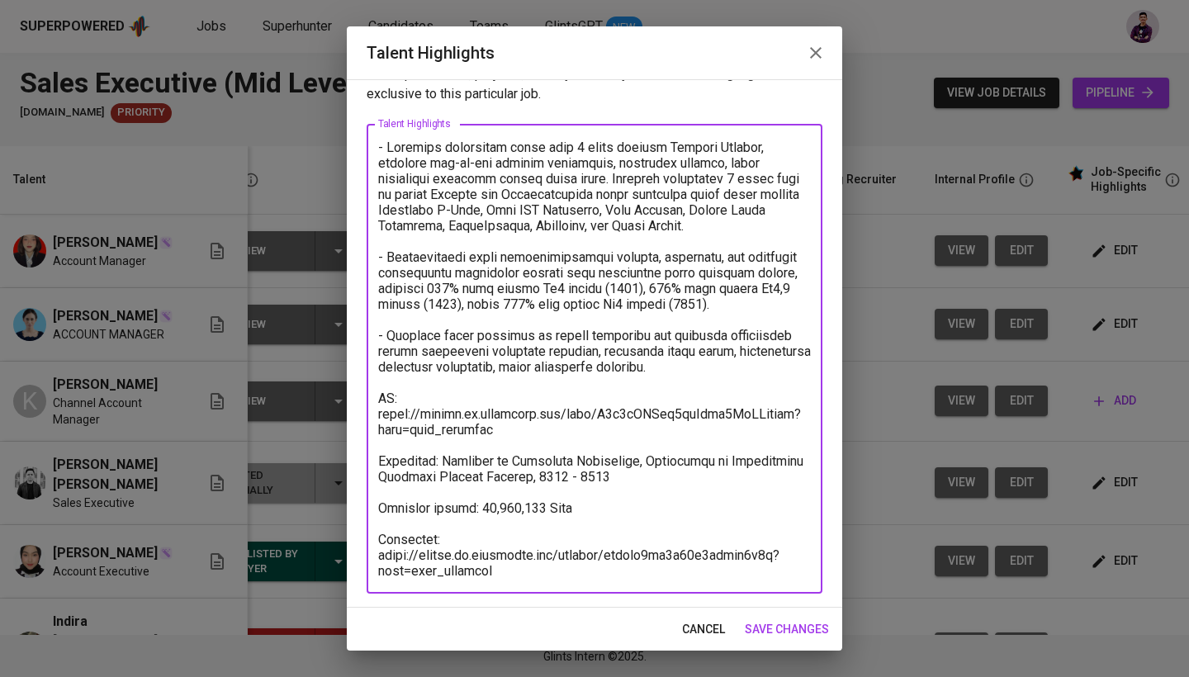
click at [503, 582] on div "x Talent Highlights" at bounding box center [594, 359] width 456 height 470
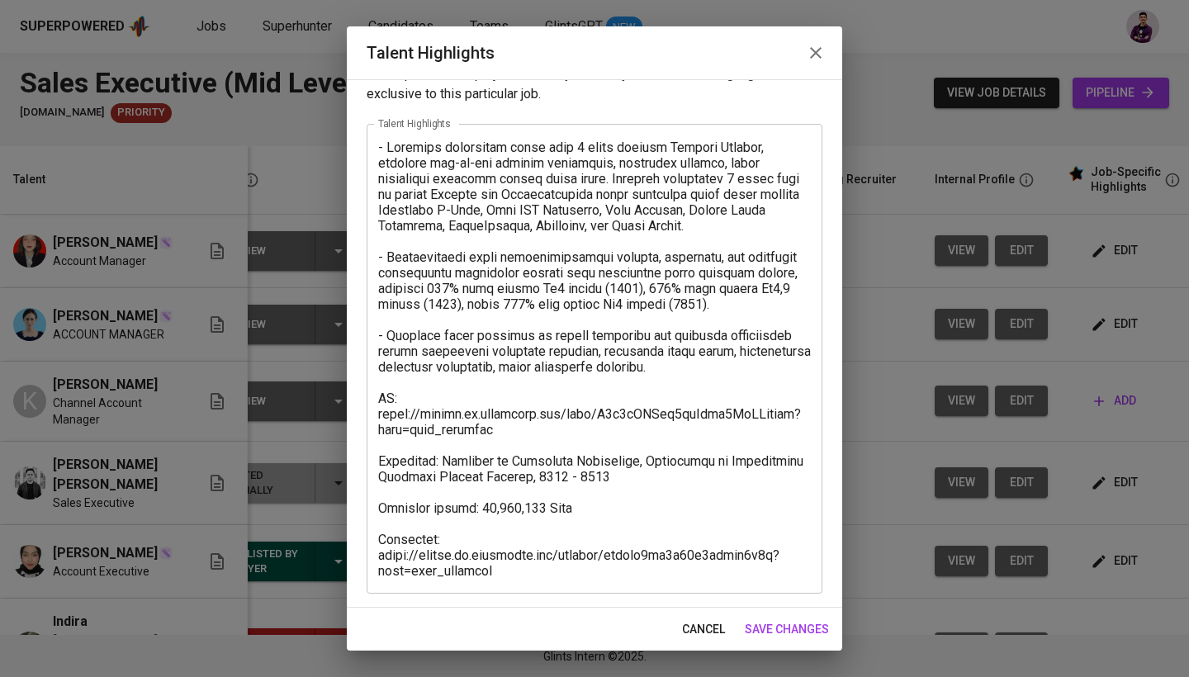
drag, startPoint x: 503, startPoint y: 582, endPoint x: 427, endPoint y: 559, distance: 79.4
click at [427, 559] on div "x Talent Highlights" at bounding box center [594, 359] width 456 height 470
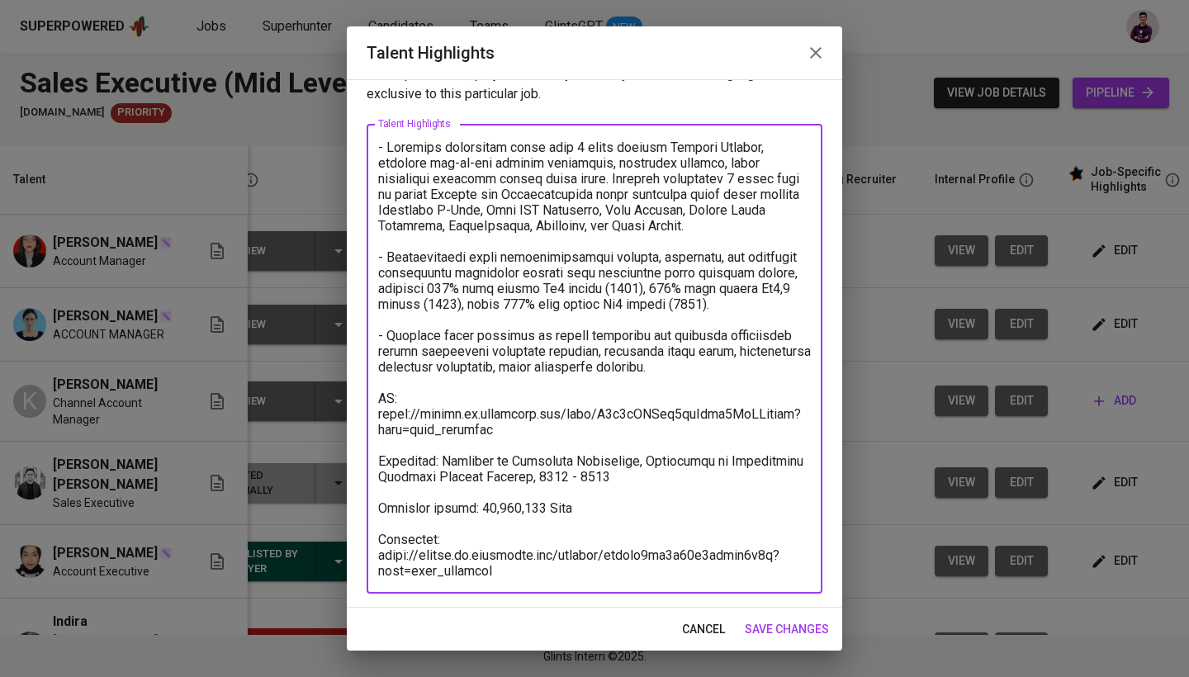
click at [462, 541] on textarea at bounding box center [594, 359] width 433 height 439
drag, startPoint x: 512, startPoint y: 569, endPoint x: 367, endPoint y: 537, distance: 147.8
click at [367, 537] on div "x Talent Highlights" at bounding box center [594, 359] width 456 height 470
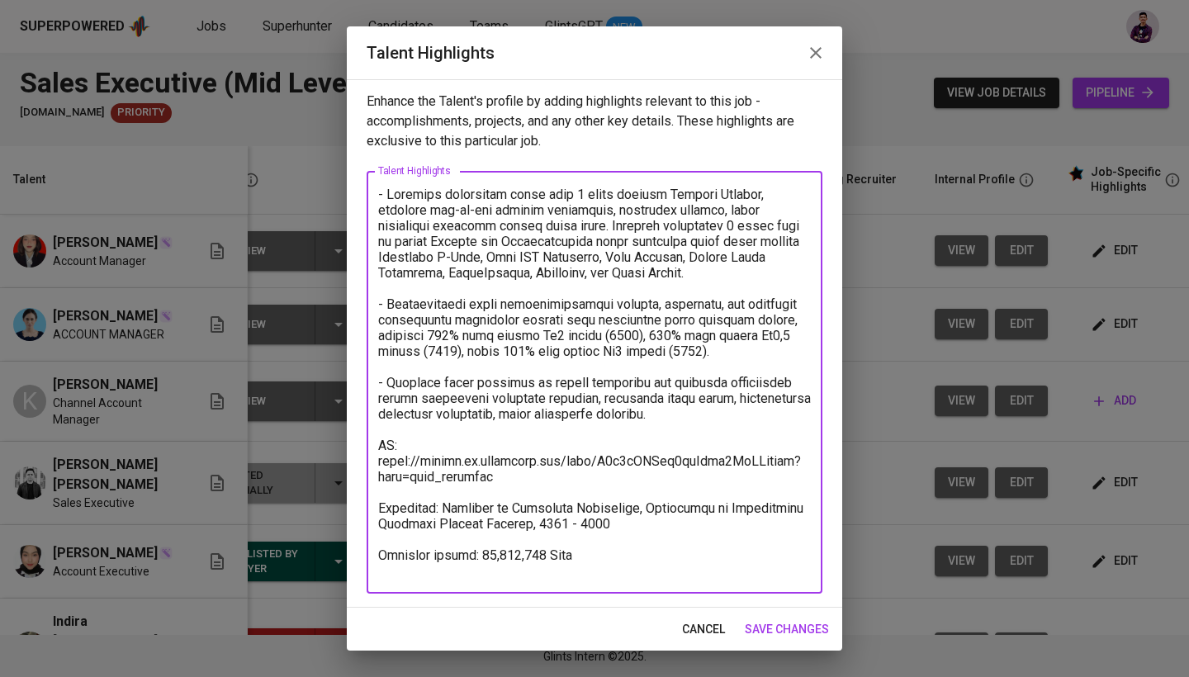
scroll to position [0, 0]
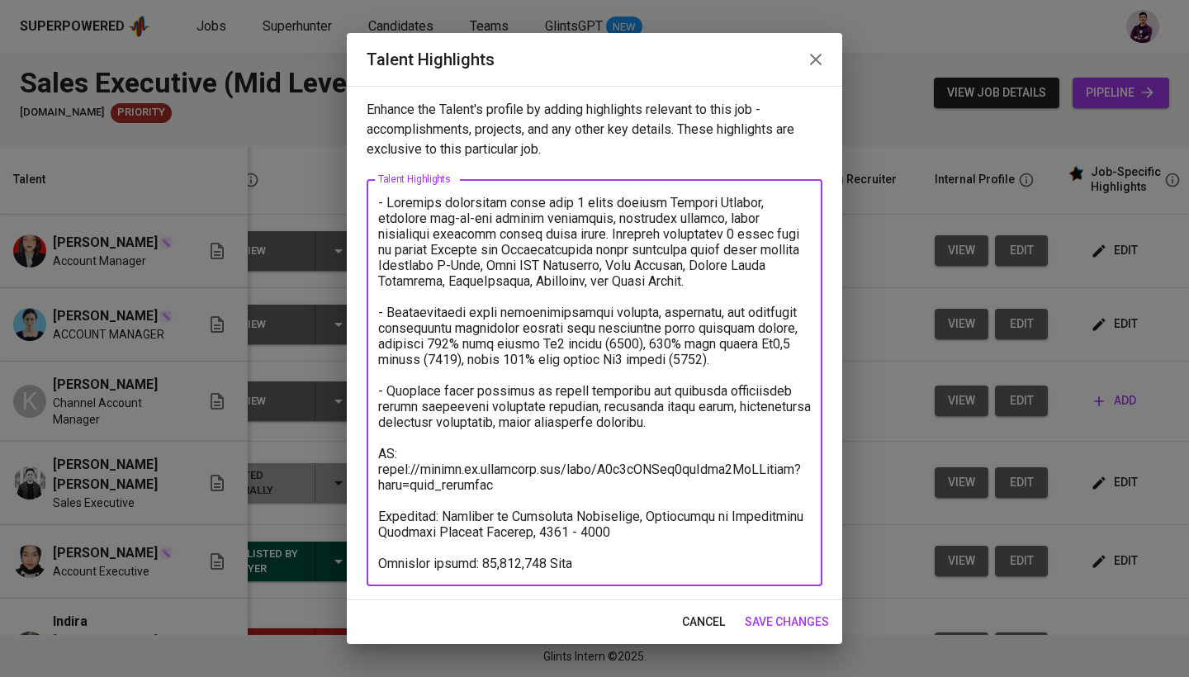
type textarea "- Memiliki pengalaman lebih dari 2 tahun sebagai Account Manager, memimpin end-…"
click at [791, 618] on span "save changes" at bounding box center [787, 622] width 84 height 21
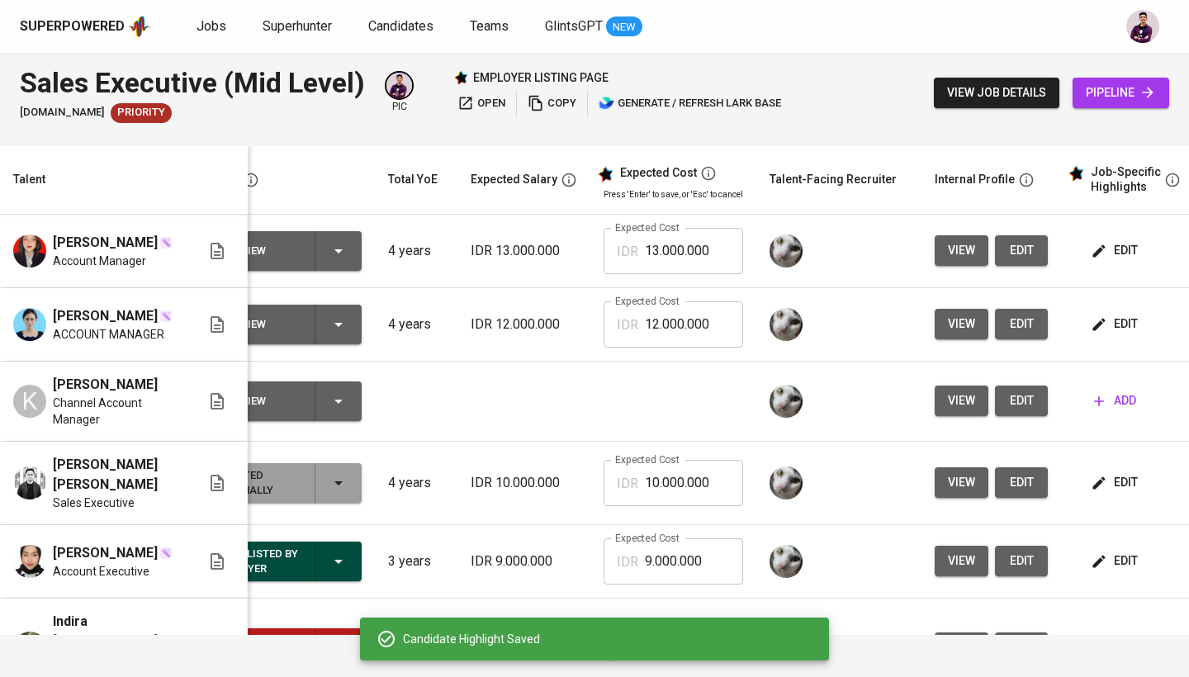
scroll to position [0, 29]
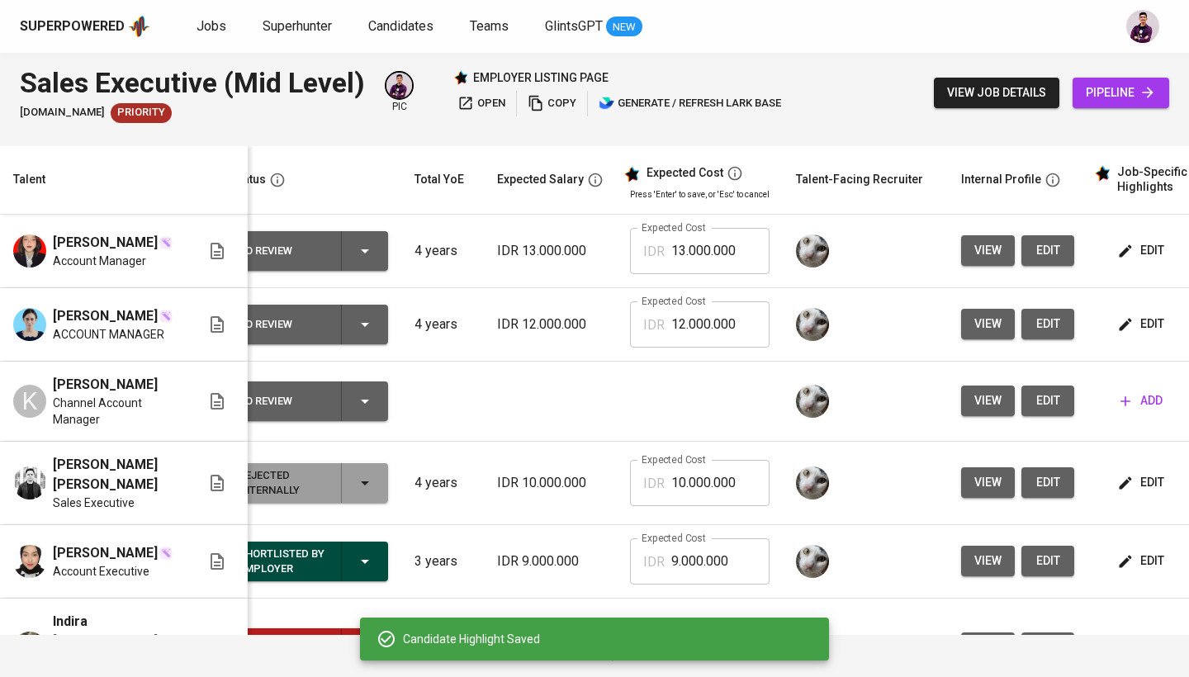
click at [372, 256] on icon "button" at bounding box center [365, 251] width 20 height 20
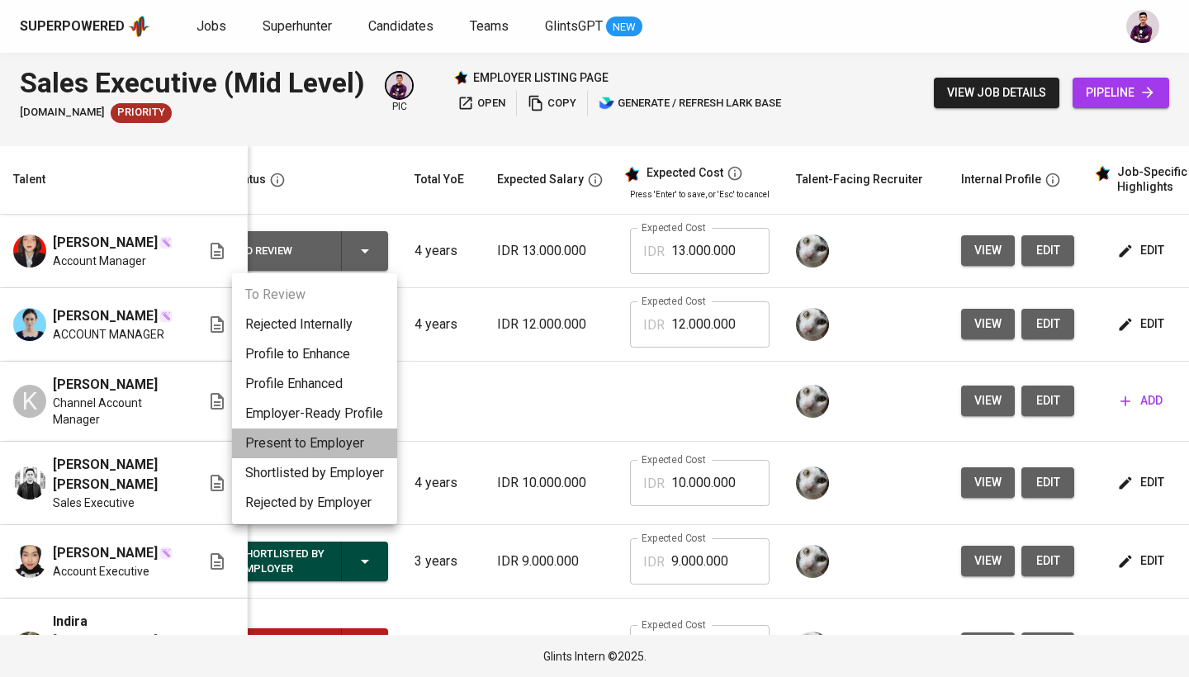
click at [357, 437] on li "Present to Employer" at bounding box center [314, 443] width 165 height 30
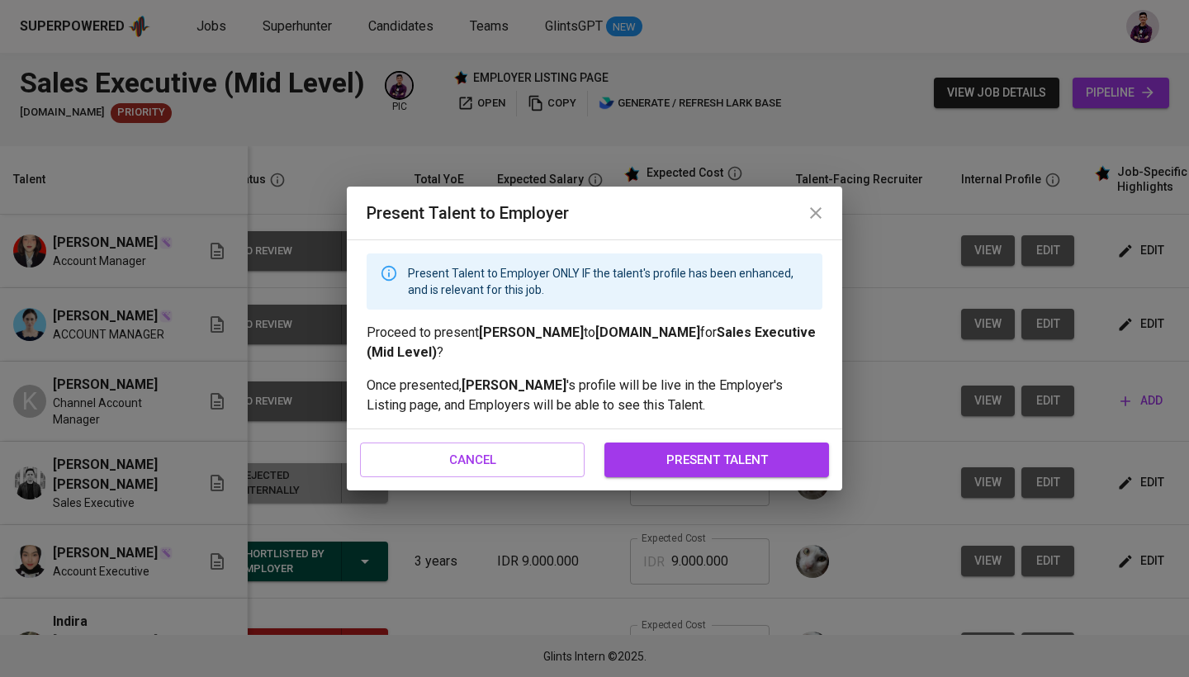
click at [693, 470] on span "present talent" at bounding box center [716, 459] width 188 height 21
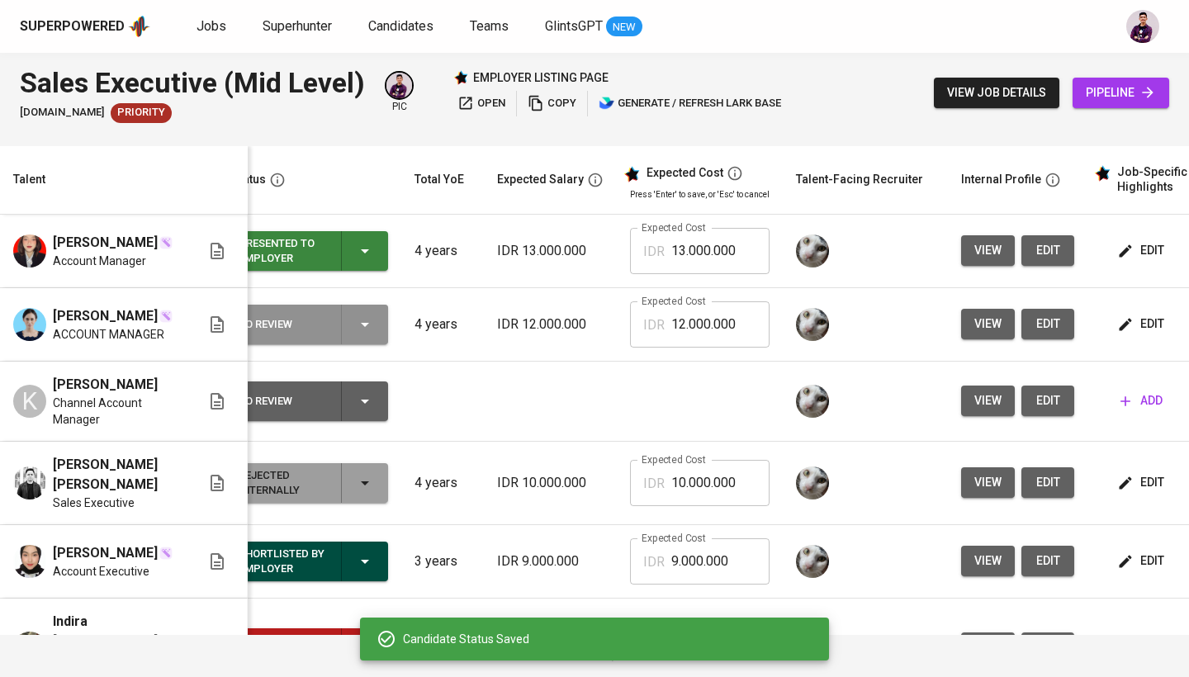
click at [364, 326] on icon "button" at bounding box center [365, 324] width 20 height 20
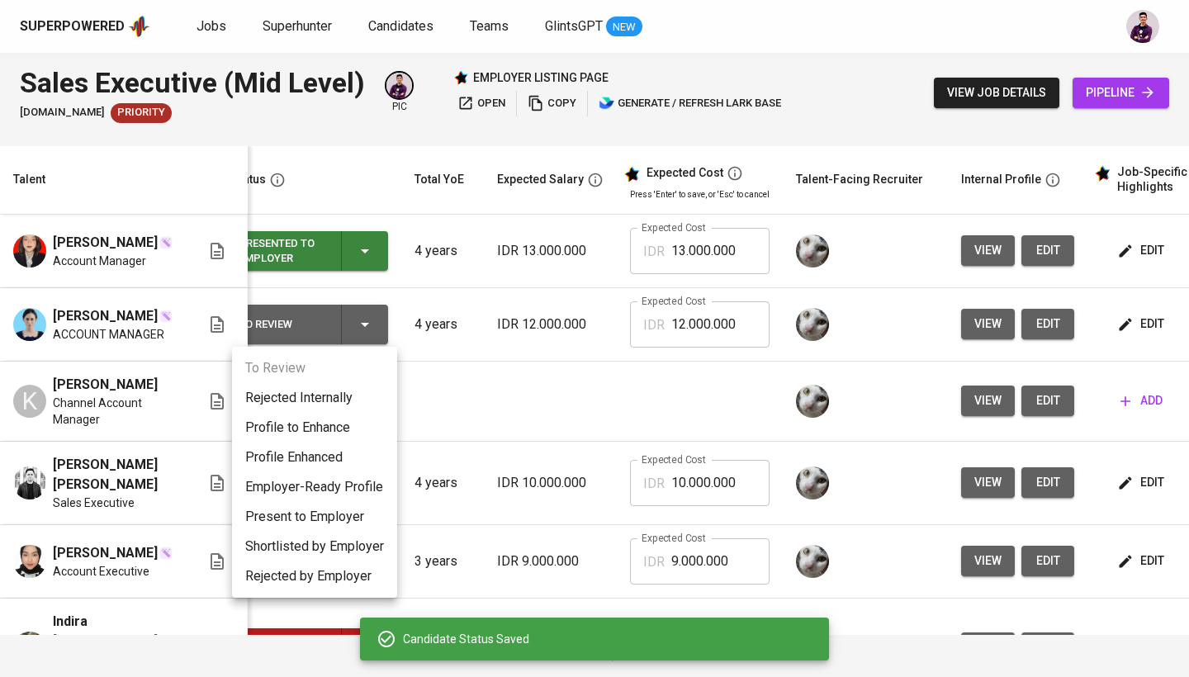
click at [354, 515] on li "Present to Employer" at bounding box center [314, 517] width 165 height 30
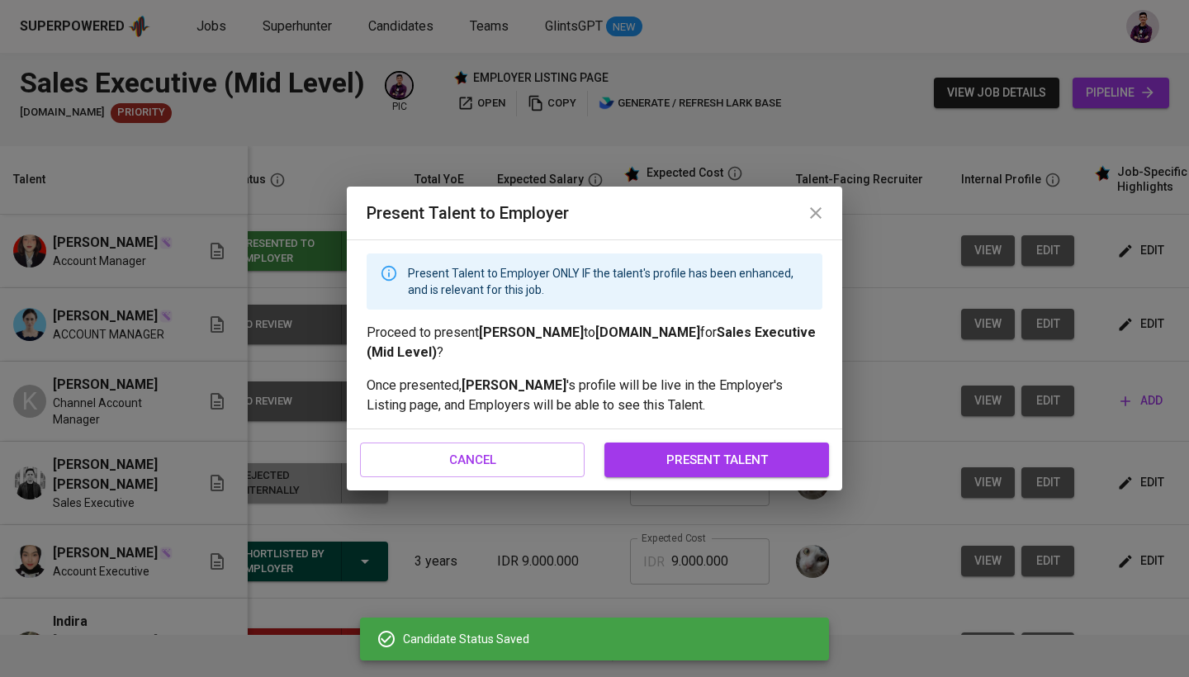
click at [681, 451] on span "present talent" at bounding box center [716, 459] width 188 height 21
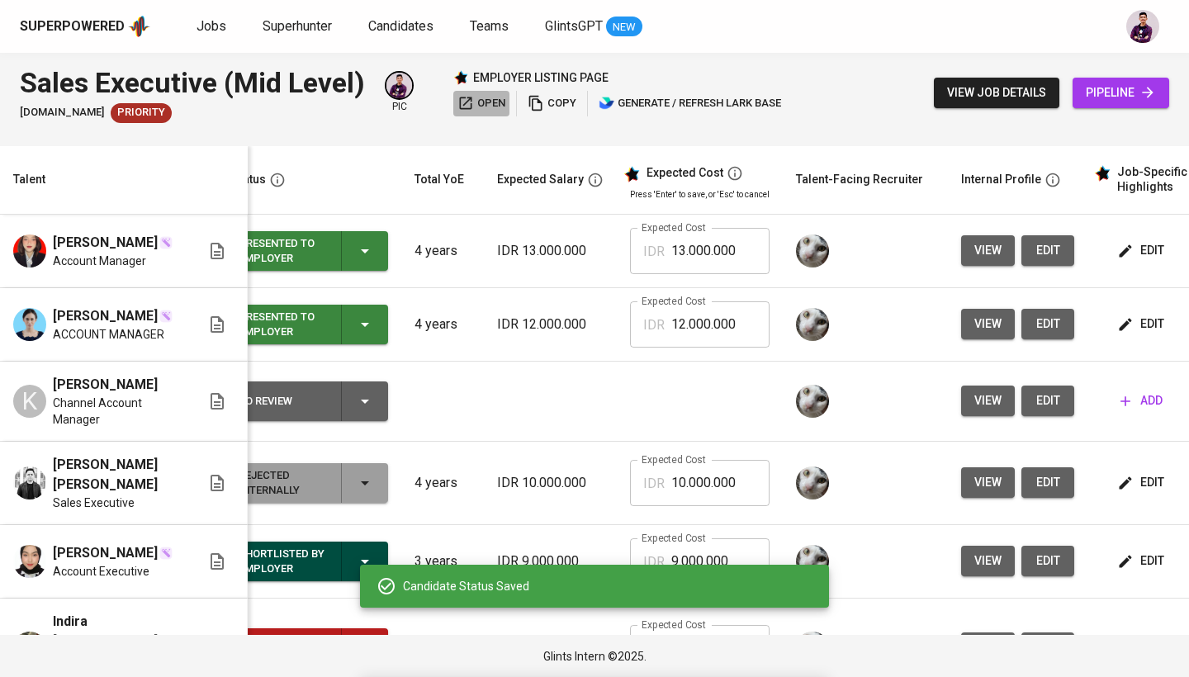
click at [479, 99] on span "open" at bounding box center [481, 103] width 48 height 19
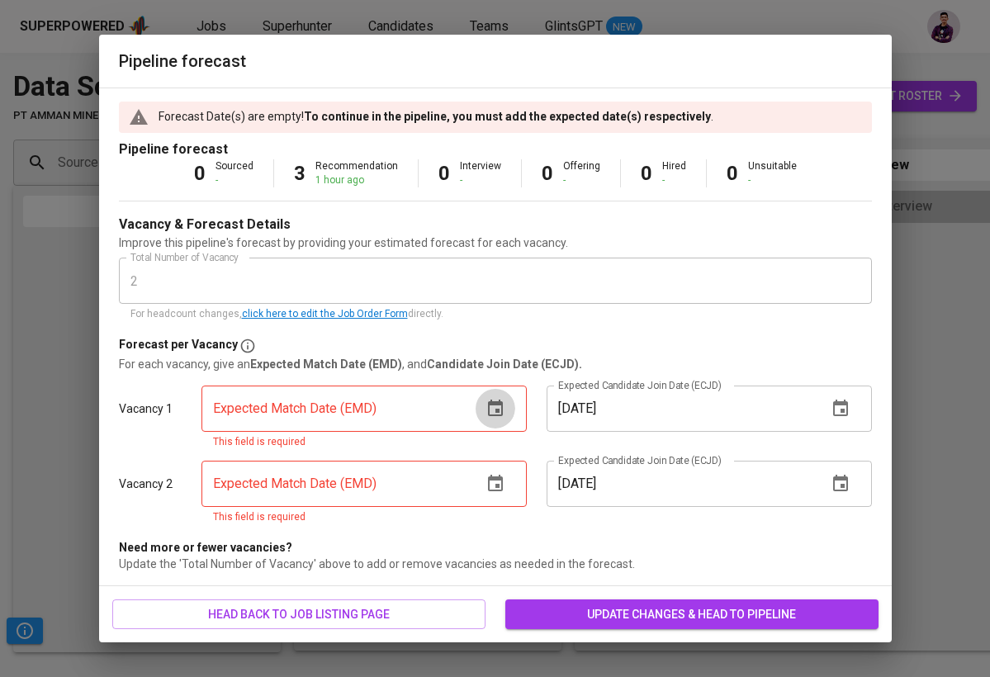
click at [504, 420] on button "button" at bounding box center [495, 409] width 40 height 40
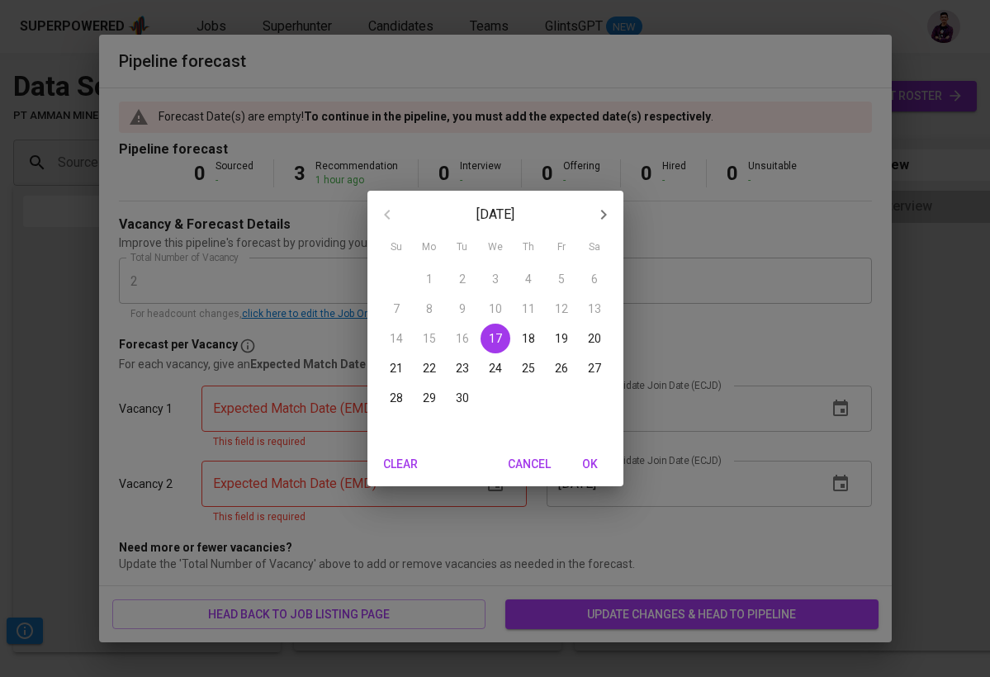
click at [604, 215] on icon "button" at bounding box center [603, 215] width 6 height 10
click at [561, 360] on p "24" at bounding box center [561, 368] width 13 height 17
type input "[DATE]"
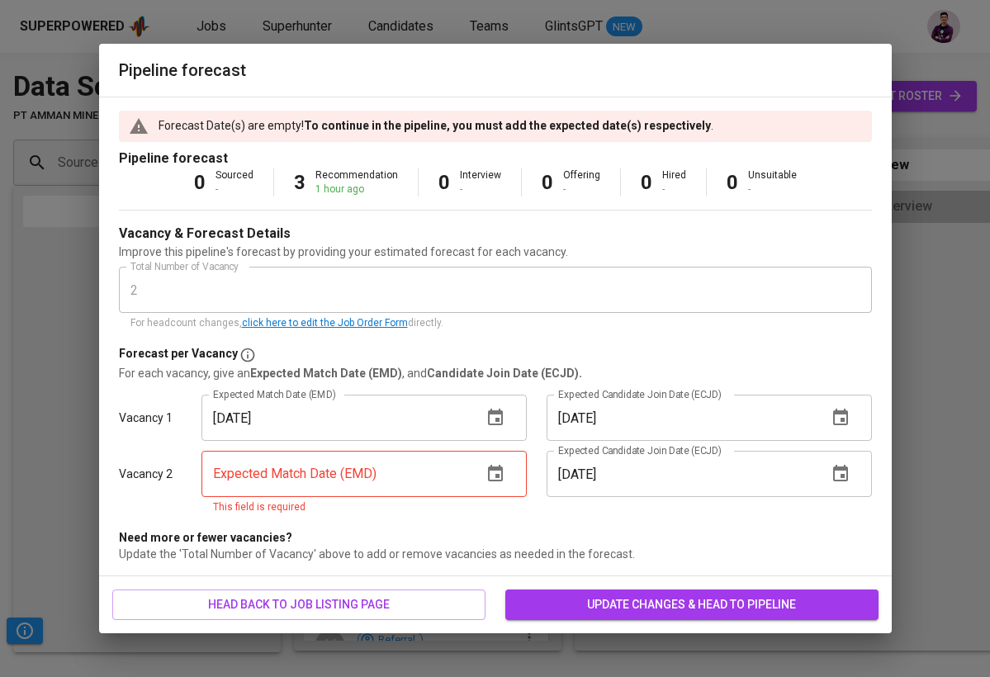
click at [501, 475] on icon "button" at bounding box center [495, 473] width 15 height 17
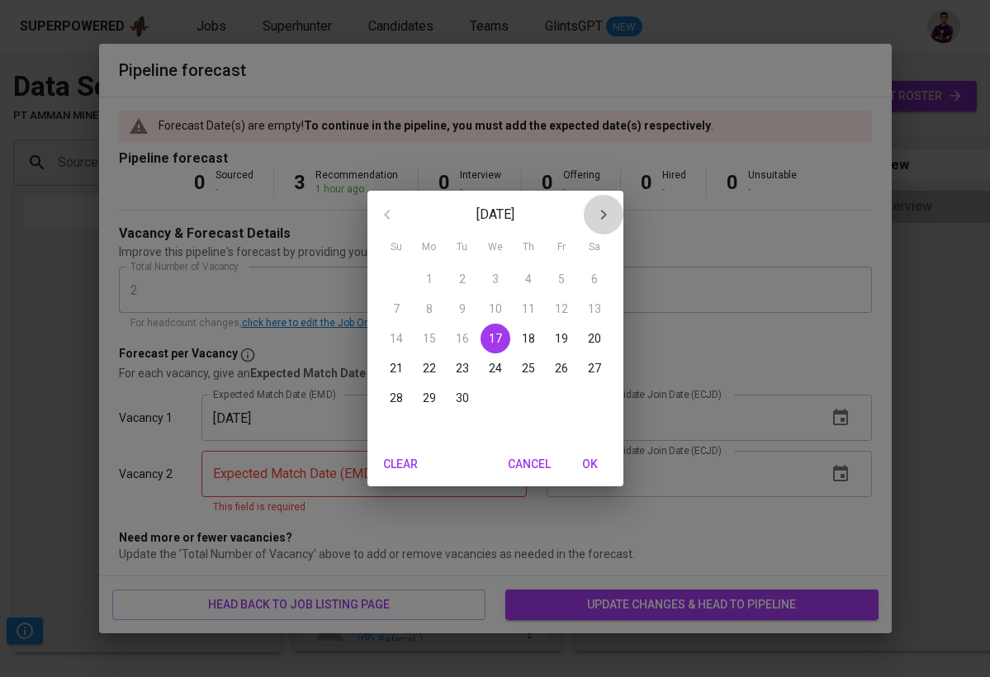
click at [607, 206] on icon "button" at bounding box center [603, 215] width 20 height 20
click at [566, 373] on p "24" at bounding box center [561, 368] width 13 height 17
type input "[DATE]"
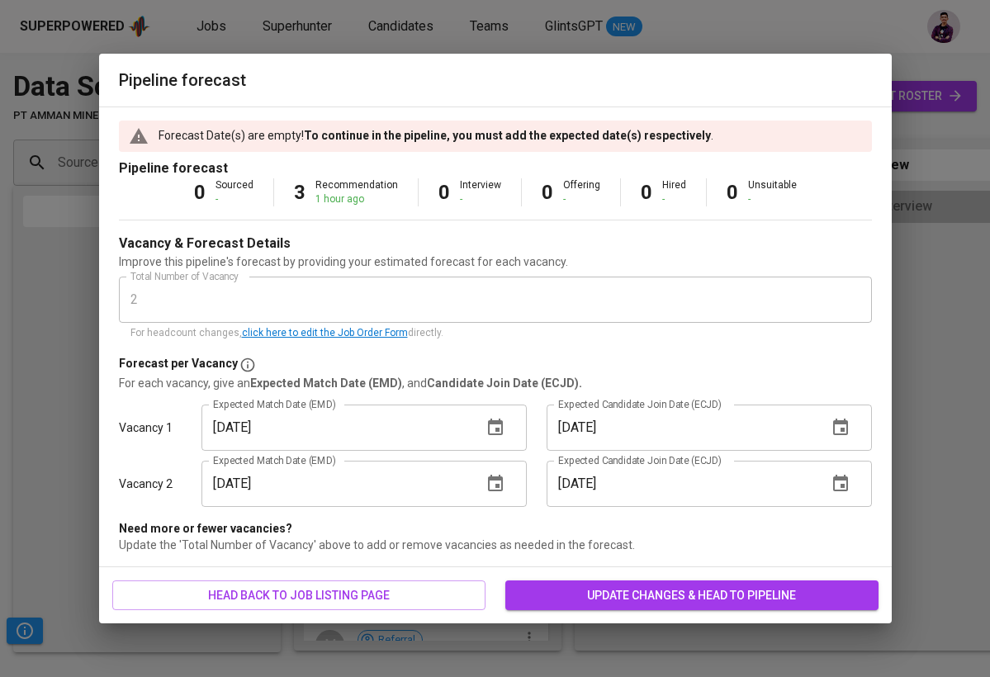
click at [638, 599] on span "update changes & head to pipeline" at bounding box center [691, 595] width 347 height 21
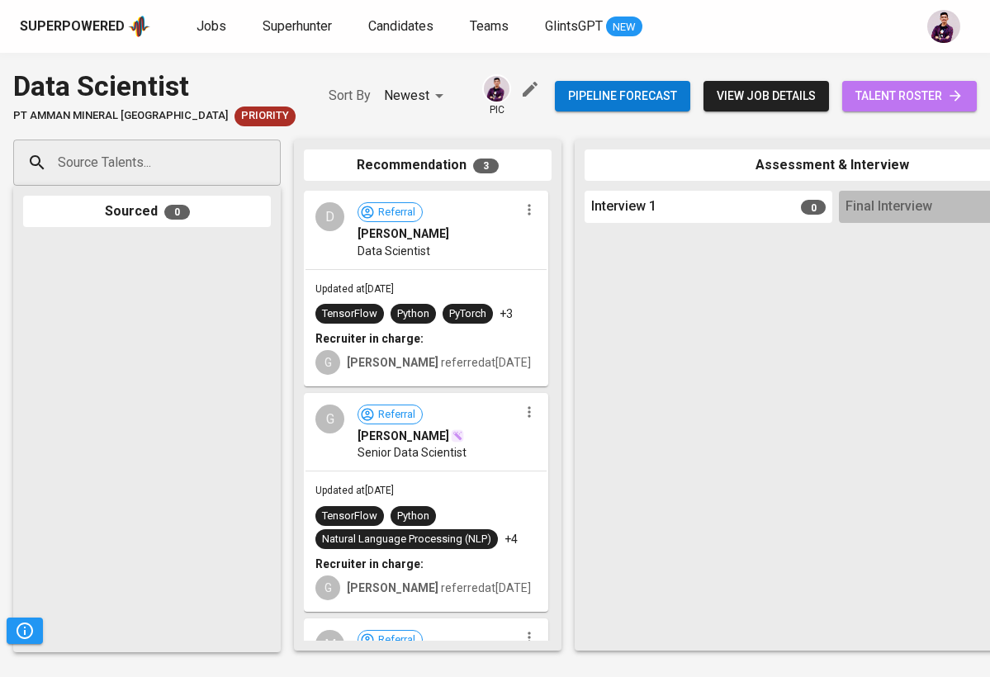
click at [876, 106] on link "talent roster" at bounding box center [909, 96] width 135 height 31
